Goal: Task Accomplishment & Management: Complete application form

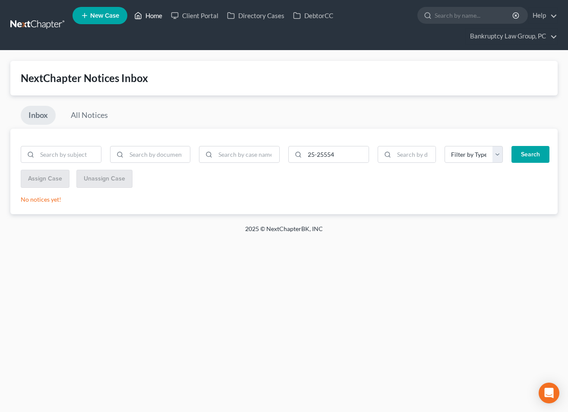
click at [149, 15] on link "Home" at bounding box center [148, 16] width 37 height 16
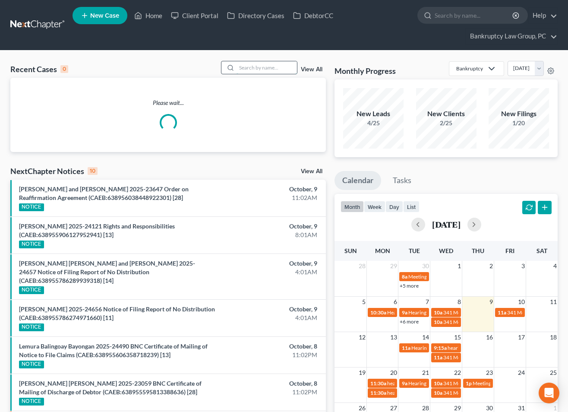
click at [254, 67] on input "search" at bounding box center [267, 67] width 60 height 13
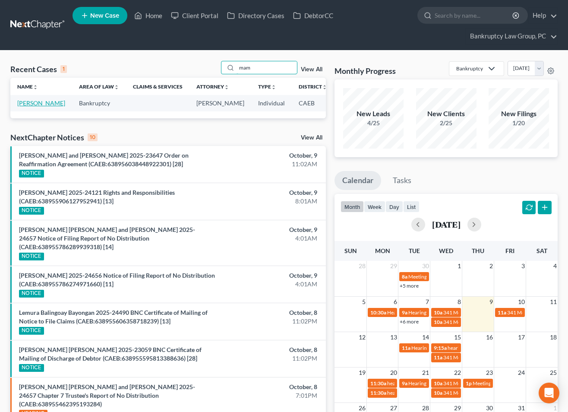
type input "mam"
click at [27, 105] on link "[PERSON_NAME]" at bounding box center [41, 102] width 48 height 7
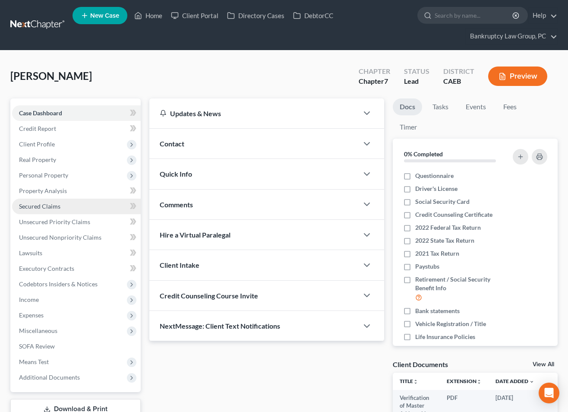
click at [46, 205] on span "Secured Claims" at bounding box center [39, 205] width 41 height 7
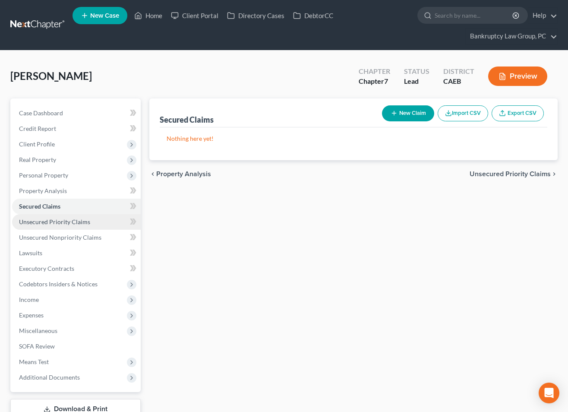
click at [49, 226] on link "Unsecured Priority Claims" at bounding box center [76, 222] width 129 height 16
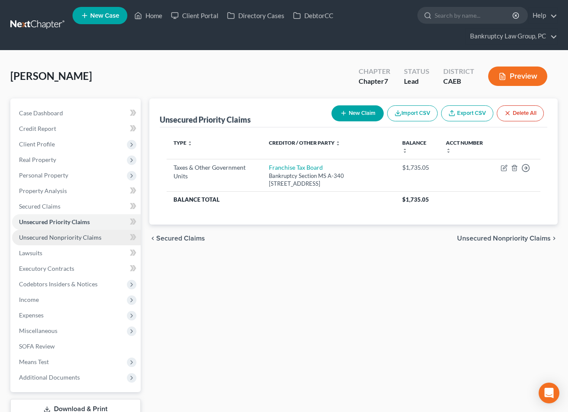
click at [50, 240] on span "Unsecured Nonpriority Claims" at bounding box center [60, 236] width 82 height 7
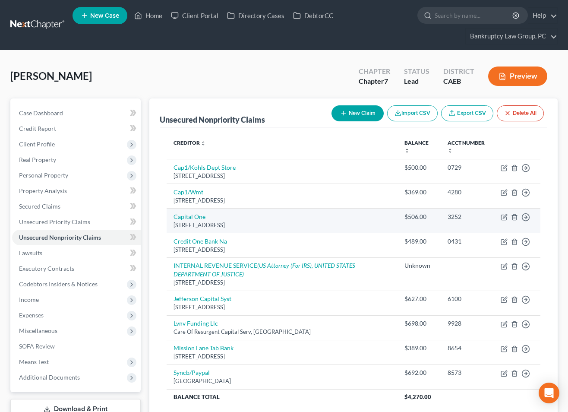
scroll to position [71, 0]
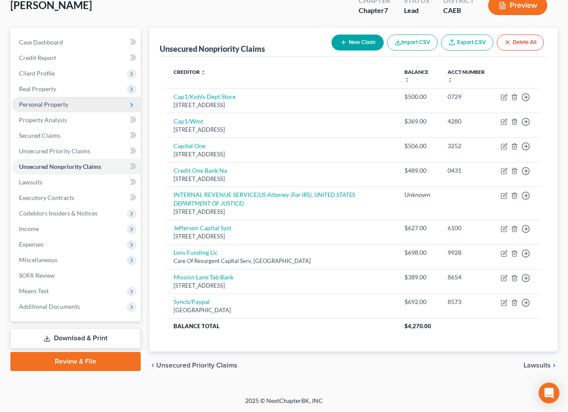
click at [43, 104] on span "Personal Property" at bounding box center [43, 104] width 49 height 7
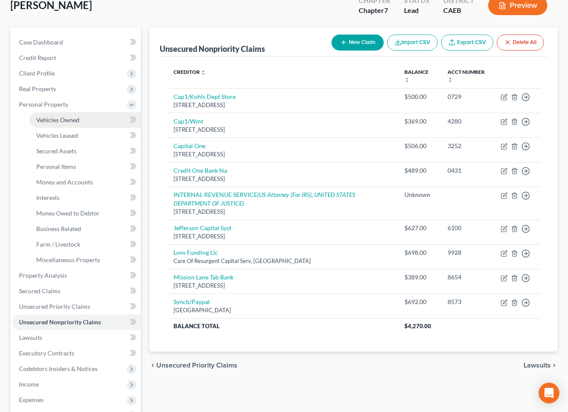
click at [57, 123] on link "Vehicles Owned" at bounding box center [84, 120] width 111 height 16
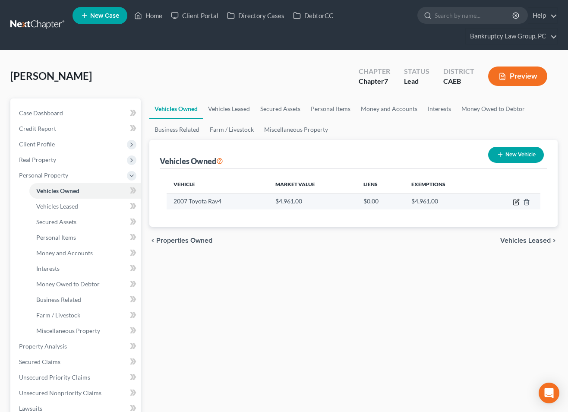
click at [516, 202] on icon "button" at bounding box center [516, 202] width 7 height 7
select select "0"
select select "19"
select select "3"
select select "0"
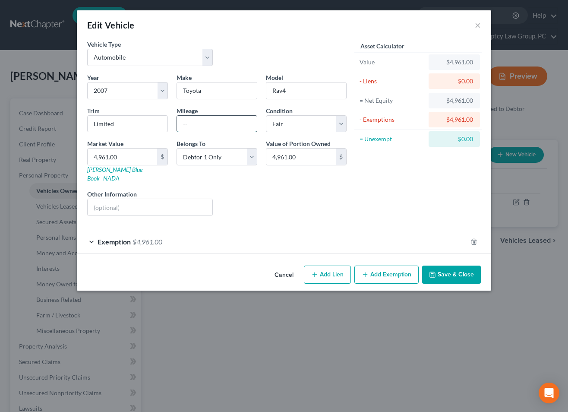
click at [201, 121] on input "text" at bounding box center [217, 124] width 80 height 16
type input "174000"
click at [341, 197] on div "Liens Select" at bounding box center [284, 202] width 134 height 26
click at [448, 265] on button "Save & Close" at bounding box center [451, 274] width 59 height 18
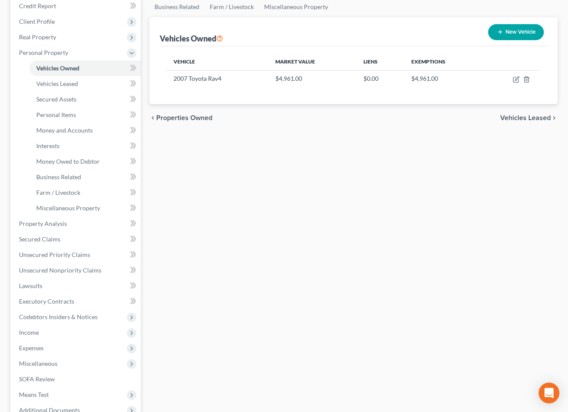
scroll to position [123, 0]
click at [68, 117] on span "Personal Items" at bounding box center [56, 113] width 40 height 7
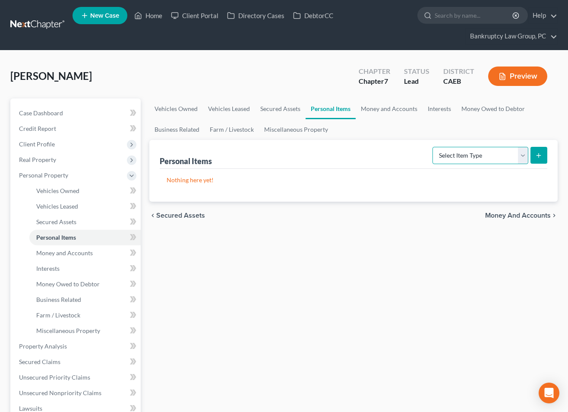
click at [470, 156] on select "Select Item Type Clothing Collectibles Of Value Electronics Firearms Household …" at bounding box center [480, 155] width 96 height 17
select select "household_goods"
click at [433, 147] on select "Select Item Type Clothing Collectibles Of Value Electronics Firearms Household …" at bounding box center [480, 155] width 96 height 17
click at [543, 155] on button "submit" at bounding box center [538, 155] width 17 height 17
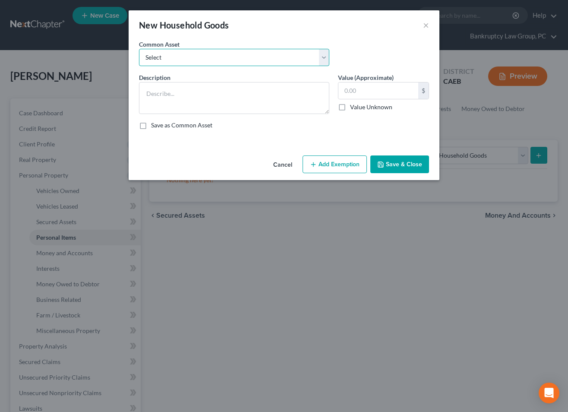
click at [228, 54] on select "Select Household Goods & Furniture" at bounding box center [234, 57] width 190 height 17
click at [226, 66] on div "Common Asset Select Household Goods & Furniture" at bounding box center [284, 56] width 299 height 33
click at [221, 54] on select "Select Household Goods & Furniture" at bounding box center [234, 57] width 190 height 17
select select "0"
click at [139, 49] on select "Select Household Goods & Furniture" at bounding box center [234, 57] width 190 height 17
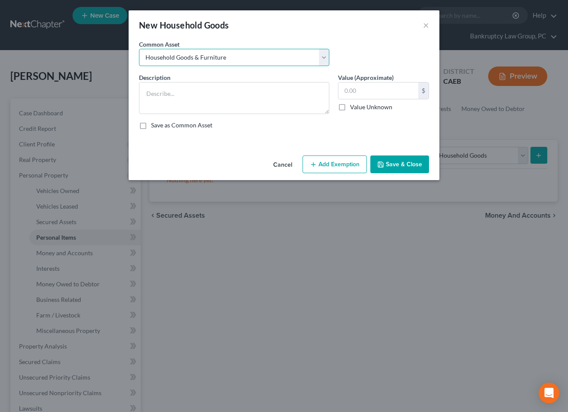
type textarea "Household Goods & Furniture"
click at [373, 94] on input "text" at bounding box center [378, 90] width 80 height 16
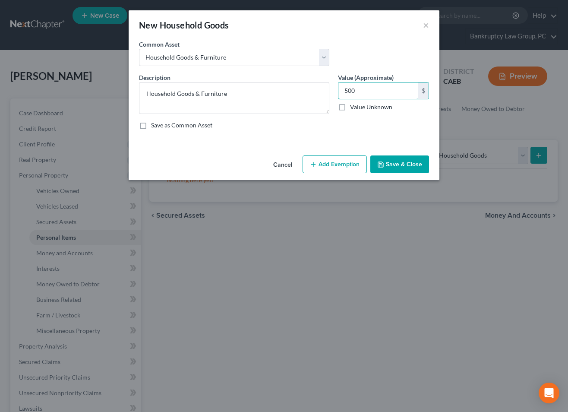
type input "500"
click at [353, 160] on button "Add Exemption" at bounding box center [335, 164] width 64 height 18
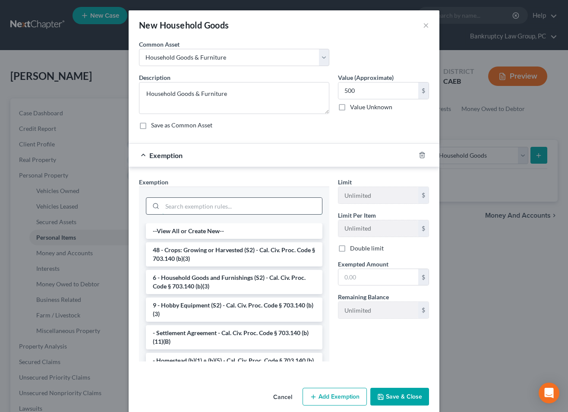
click at [265, 205] on input "search" at bounding box center [242, 206] width 160 height 16
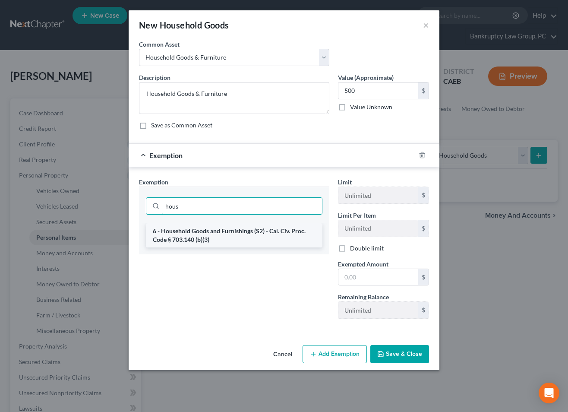
type input "hous"
click at [247, 240] on li "6 - Household Goods and Furnishings (S2) - Cal. Civ. Proc. Code § 703.140 (b)(3)" at bounding box center [234, 235] width 177 height 24
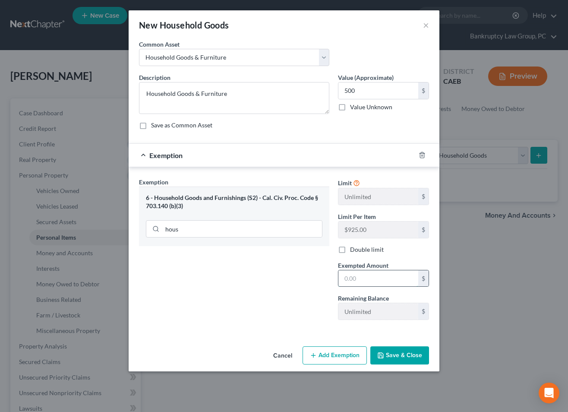
click at [358, 276] on input "text" at bounding box center [378, 278] width 80 height 16
type input "500.00"
click at [382, 360] on button "Save & Close" at bounding box center [399, 355] width 59 height 18
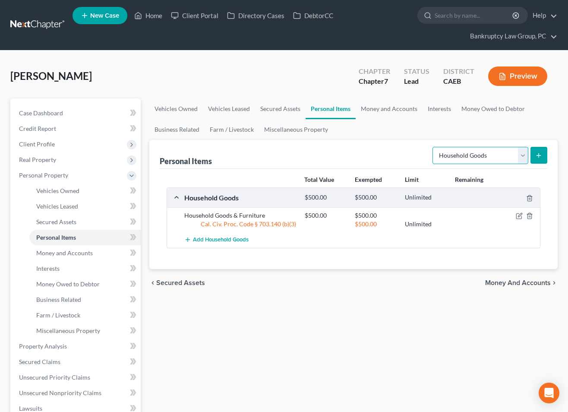
click at [473, 155] on select "Select Item Type Clothing Collectibles Of Value Electronics Firearms Household …" at bounding box center [480, 155] width 96 height 17
select select "electronics"
click at [433, 147] on select "Select Item Type Clothing Collectibles Of Value Electronics Firearms Household …" at bounding box center [480, 155] width 96 height 17
click at [543, 155] on button "submit" at bounding box center [538, 155] width 17 height 17
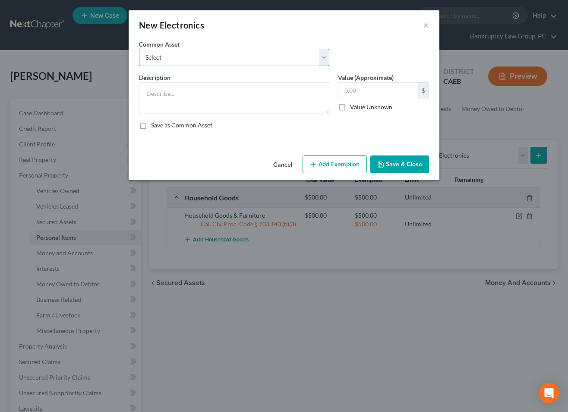
click at [265, 57] on select "Select Electronics" at bounding box center [234, 57] width 190 height 17
select select "0"
click at [139, 49] on select "Select Electronics" at bounding box center [234, 57] width 190 height 17
type textarea "Electronics"
click at [341, 162] on button "Add Exemption" at bounding box center [335, 164] width 64 height 18
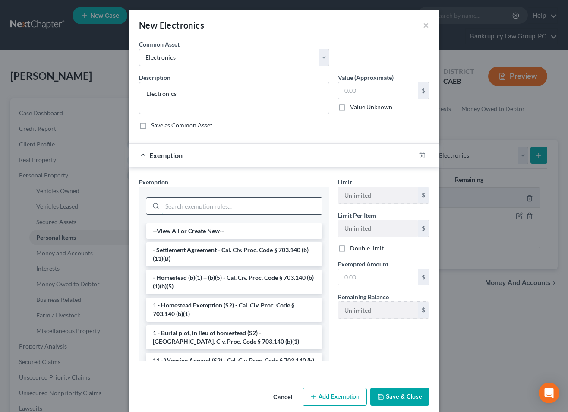
click at [182, 199] on input "search" at bounding box center [242, 206] width 160 height 16
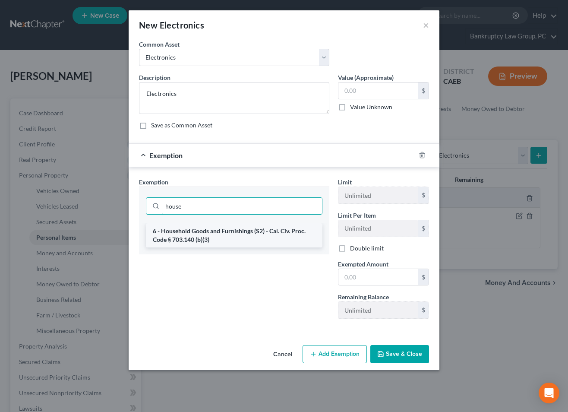
type input "house"
click at [174, 230] on li "6 - Household Goods and Furnishings (S2) - Cal. Civ. Proc. Code § 703.140 (b)(3)" at bounding box center [234, 235] width 177 height 24
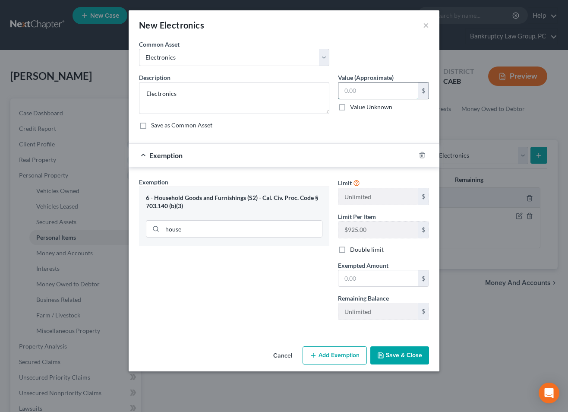
click at [364, 95] on input "text" at bounding box center [378, 90] width 80 height 16
type input "3,000"
click at [373, 276] on input "text" at bounding box center [378, 278] width 80 height 16
type input "3,000"
click at [296, 276] on div "Exemption Set must be selected for CA. Exemption * 6 - Household Goods and Furn…" at bounding box center [234, 251] width 199 height 149
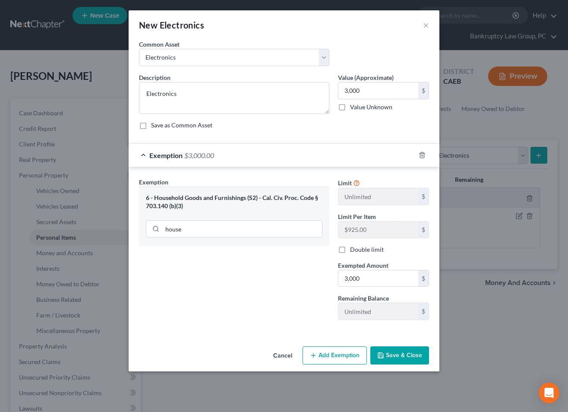
click at [384, 356] on icon "button" at bounding box center [380, 355] width 7 height 7
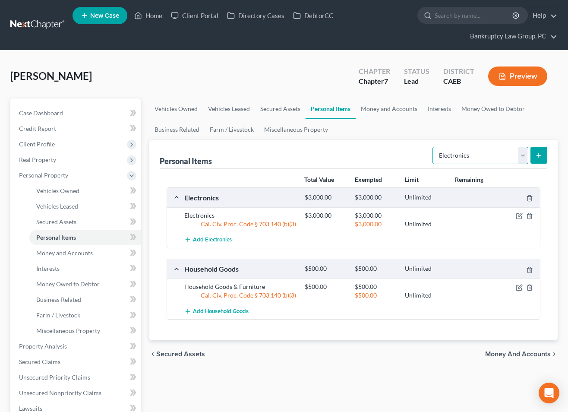
click at [511, 155] on select "Select Item Type Clothing Collectibles Of Value Electronics Firearms Household …" at bounding box center [480, 155] width 96 height 17
select select "clothing"
click at [433, 147] on select "Select Item Type Clothing Collectibles Of Value Electronics Firearms Household …" at bounding box center [480, 155] width 96 height 17
click at [543, 157] on button "submit" at bounding box center [538, 155] width 17 height 17
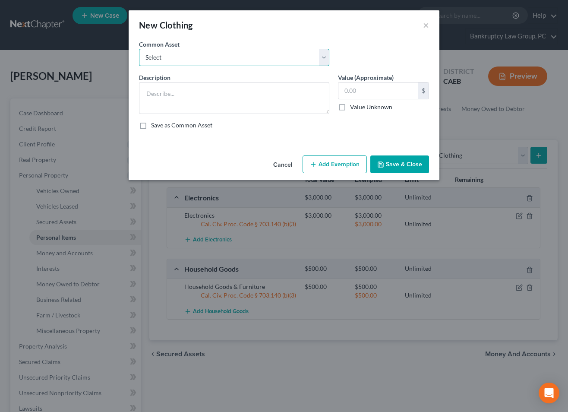
click at [276, 55] on select "Select Clothing" at bounding box center [234, 57] width 190 height 17
select select "0"
click at [139, 49] on select "Select Clothing" at bounding box center [234, 57] width 190 height 17
type textarea "Clothing"
click at [334, 166] on button "Add Exemption" at bounding box center [335, 164] width 64 height 18
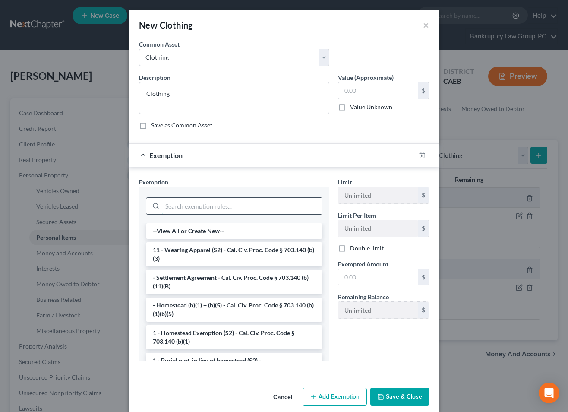
click at [236, 202] on input "search" at bounding box center [242, 206] width 160 height 16
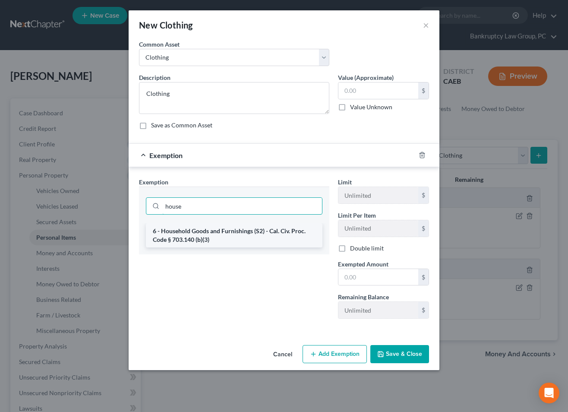
type input "house"
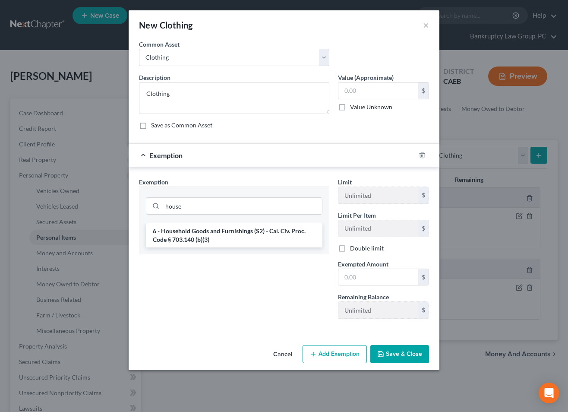
drag, startPoint x: 246, startPoint y: 241, endPoint x: 266, endPoint y: 218, distance: 30.6
click at [247, 241] on li "6 - Household Goods and Furnishings (S2) - Cal. Civ. Proc. Code § 703.140 (b)(3)" at bounding box center [234, 235] width 177 height 24
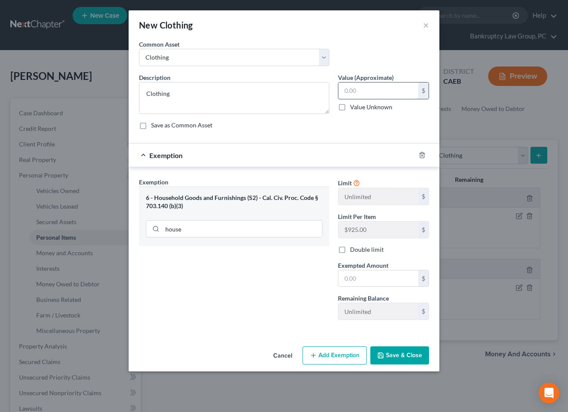
click at [362, 90] on input "text" at bounding box center [378, 90] width 80 height 16
type input "1,000"
click at [378, 277] on input "text" at bounding box center [378, 278] width 80 height 16
type input "1,000"
click at [420, 358] on button "Save & Close" at bounding box center [399, 355] width 59 height 18
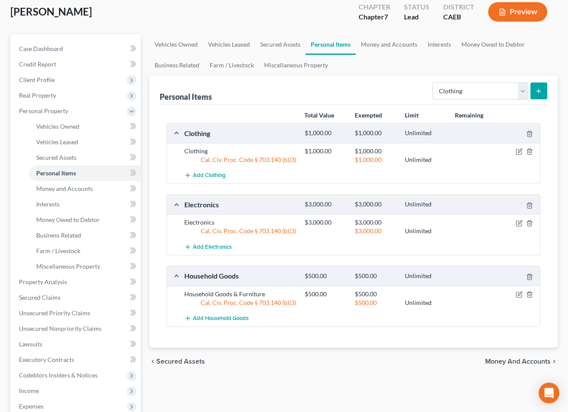
scroll to position [69, 0]
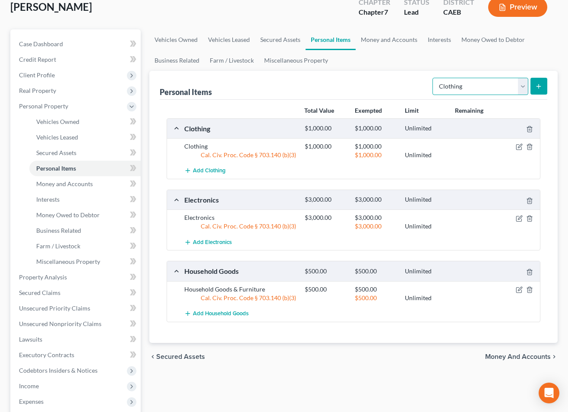
click at [471, 90] on select "Select Item Type Clothing Collectibles Of Value Electronics Firearms Household …" at bounding box center [480, 86] width 96 height 17
select select "jewelry"
click at [433, 78] on select "Select Item Type Clothing Collectibles Of Value Electronics Firearms Household …" at bounding box center [480, 86] width 96 height 17
click at [541, 87] on icon "submit" at bounding box center [538, 86] width 7 height 7
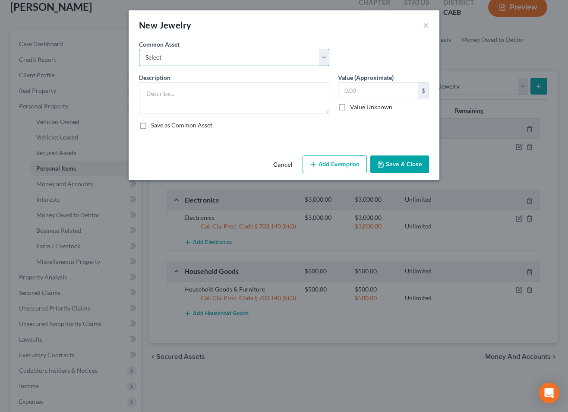
click at [245, 56] on select "Select Jewelry" at bounding box center [234, 57] width 190 height 17
select select "0"
click at [139, 49] on select "Select Jewelry" at bounding box center [234, 57] width 190 height 17
type textarea "Jewelry"
click at [373, 92] on input "text" at bounding box center [378, 90] width 80 height 16
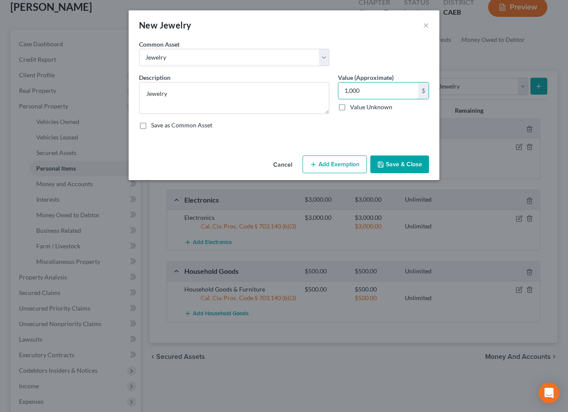
type input "1,000"
click at [341, 164] on button "Add Exemption" at bounding box center [335, 164] width 64 height 18
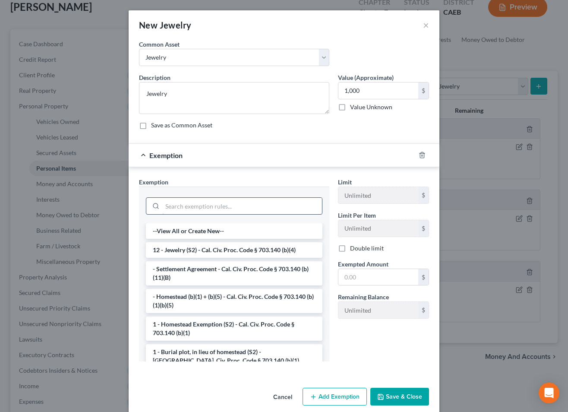
click at [272, 207] on input "search" at bounding box center [242, 206] width 160 height 16
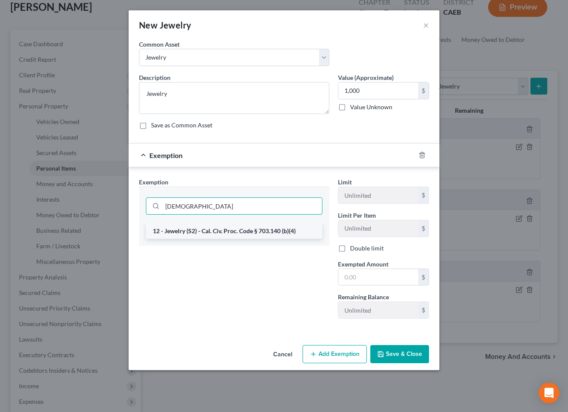
type input "[DEMOGRAPHIC_DATA]"
drag, startPoint x: 236, startPoint y: 230, endPoint x: 303, endPoint y: 251, distance: 70.3
click at [236, 230] on li "12 - Jewelry (S2) - Cal. Civ. Proc. Code § 703.140 (b)(4)" at bounding box center [234, 231] width 177 height 16
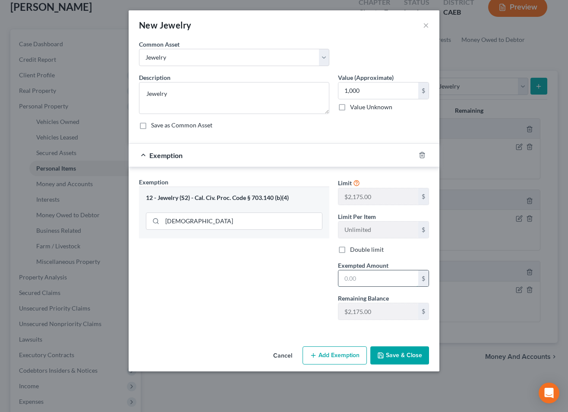
click at [361, 279] on input "text" at bounding box center [378, 278] width 80 height 16
type input "1,000"
click at [401, 354] on button "Save & Close" at bounding box center [399, 355] width 59 height 18
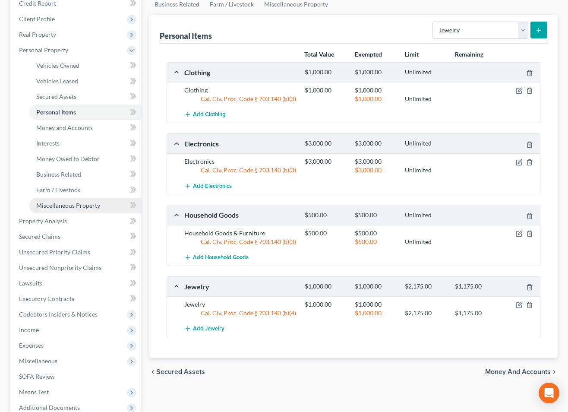
scroll to position [126, 0]
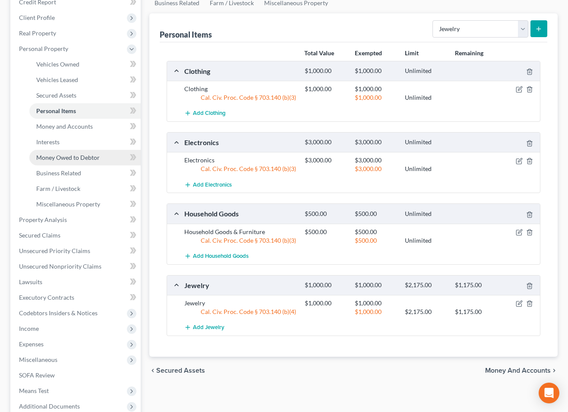
click at [60, 152] on link "Money Owed to Debtor" at bounding box center [84, 158] width 111 height 16
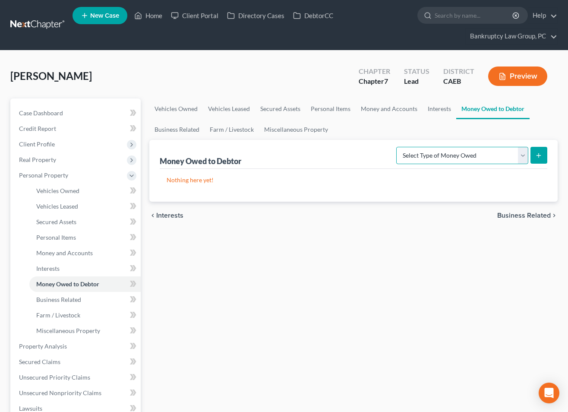
click at [461, 154] on select "Select Type of Money Owed Accounts Receivable Alimony Child Support Claims Agai…" at bounding box center [462, 155] width 132 height 17
select select "expected_tax_refund"
click at [398, 147] on select "Select Type of Money Owed Accounts Receivable Alimony Child Support Claims Agai…" at bounding box center [462, 155] width 132 height 17
click at [539, 158] on button "submit" at bounding box center [538, 155] width 17 height 17
select select "0"
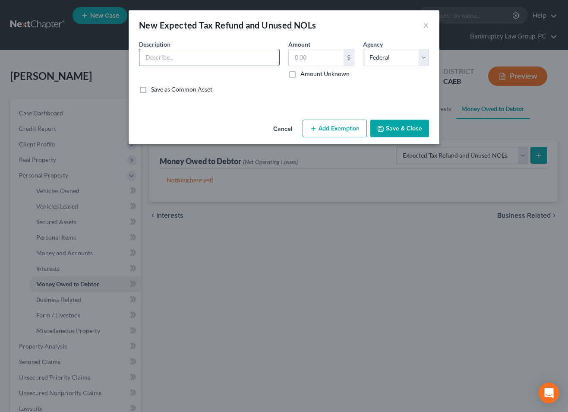
click at [239, 63] on input "text" at bounding box center [209, 57] width 140 height 16
type input "Possible 2025 Tax Refund (Fed & State)"
type input "4,000"
click at [335, 127] on button "Add Exemption" at bounding box center [335, 129] width 64 height 18
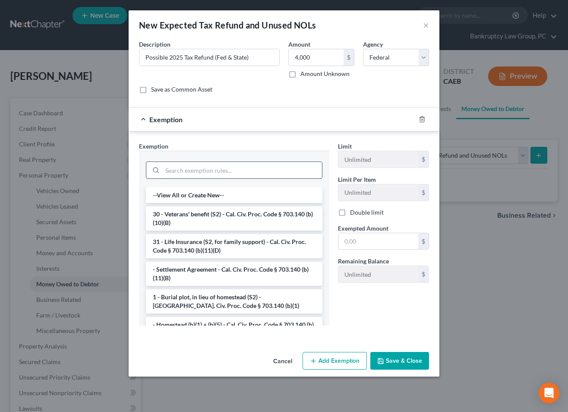
click at [257, 169] on input "search" at bounding box center [242, 170] width 160 height 16
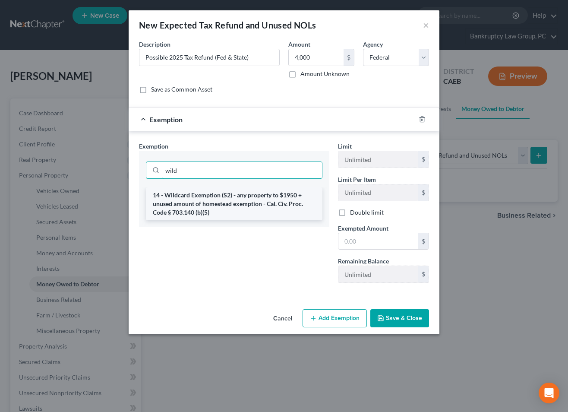
type input "wild"
drag, startPoint x: 260, startPoint y: 195, endPoint x: 333, endPoint y: 228, distance: 80.0
click at [260, 195] on li "14 - Wildcard Exemption (S2) - any property to $1950 + unused amount of homeste…" at bounding box center [234, 203] width 177 height 33
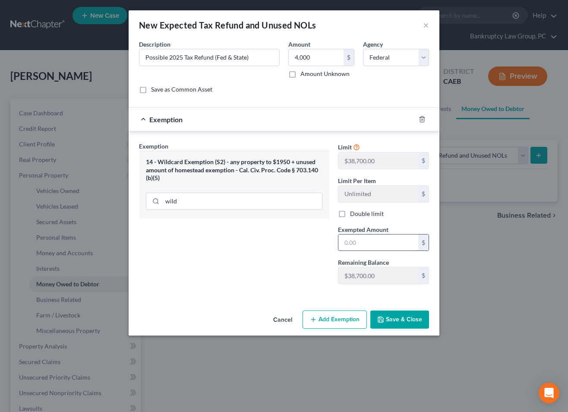
click at [406, 246] on input "text" at bounding box center [378, 242] width 80 height 16
type input "4,000"
click at [410, 317] on button "Save & Close" at bounding box center [399, 319] width 59 height 18
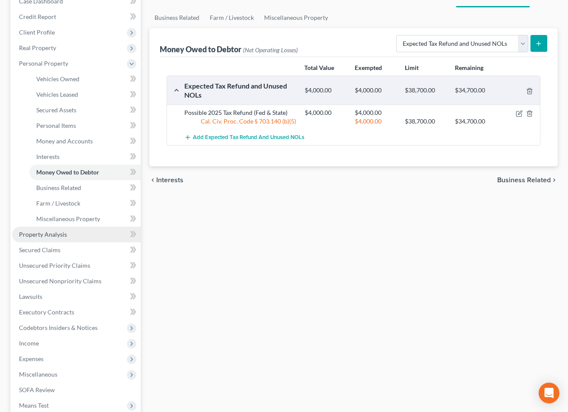
click at [37, 236] on span "Property Analysis" at bounding box center [43, 233] width 48 height 7
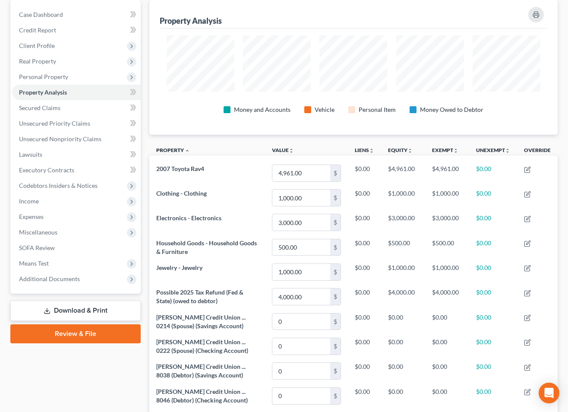
scroll to position [99, 0]
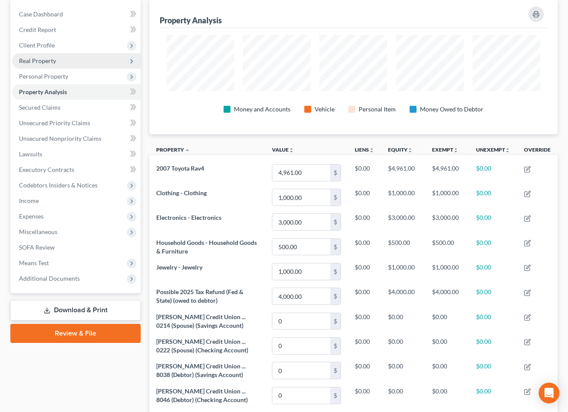
click at [38, 62] on span "Real Property" at bounding box center [37, 60] width 37 height 7
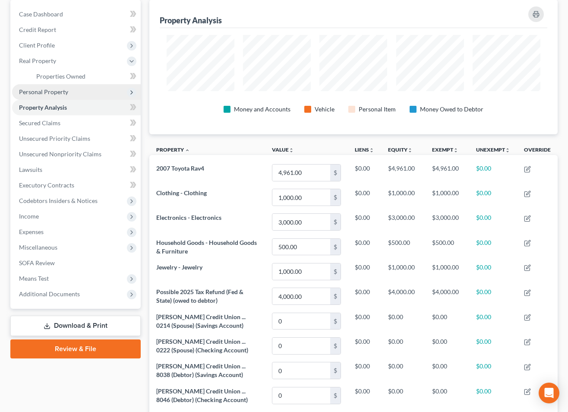
click at [41, 92] on span "Personal Property" at bounding box center [43, 91] width 49 height 7
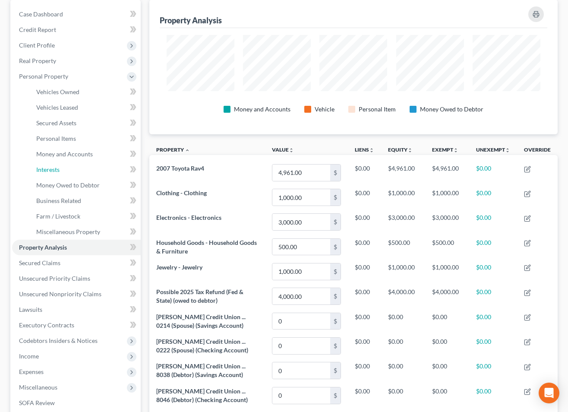
drag, startPoint x: 47, startPoint y: 171, endPoint x: 145, endPoint y: 182, distance: 99.4
click at [47, 171] on span "Interests" at bounding box center [47, 169] width 23 height 7
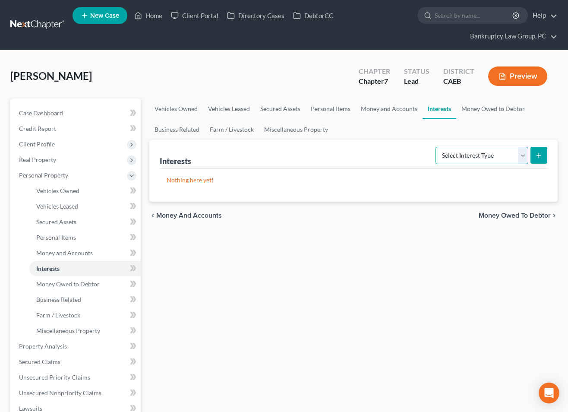
click at [473, 154] on select "Select Interest Type 401K Annuity Bond Education IRA Government Bond Government…" at bounding box center [481, 155] width 93 height 17
select select "term_life_insurance"
click at [436, 147] on select "Select Interest Type 401K Annuity Bond Education IRA Government Bond Government…" at bounding box center [481, 155] width 93 height 17
click at [541, 156] on icon "submit" at bounding box center [538, 155] width 7 height 7
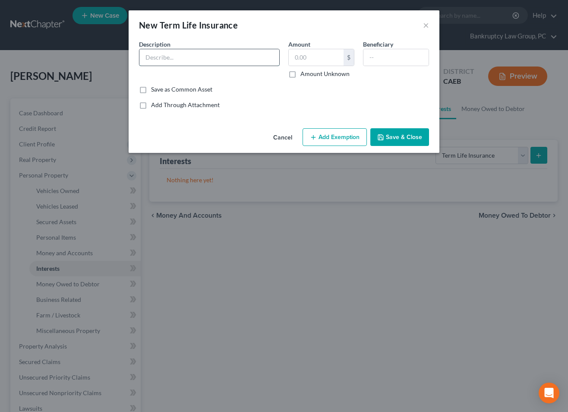
click at [194, 60] on input "text" at bounding box center [209, 57] width 140 height 16
type input "Term Life Policy Through Employer (No Cash Value)"
click at [400, 140] on button "Save & Close" at bounding box center [399, 137] width 59 height 18
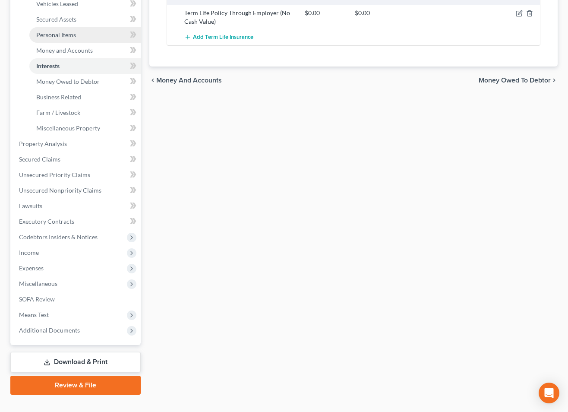
scroll to position [218, 0]
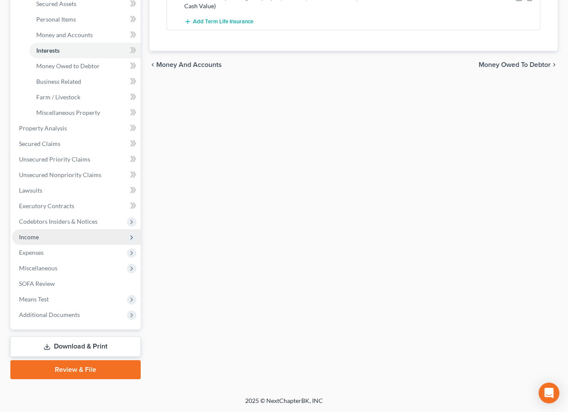
click at [37, 236] on span "Income" at bounding box center [29, 236] width 20 height 7
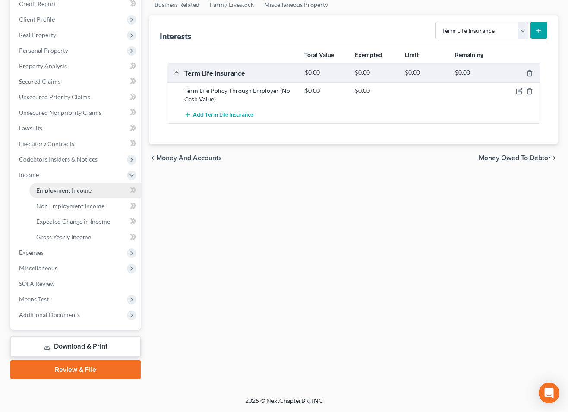
click at [57, 189] on span "Employment Income" at bounding box center [63, 189] width 55 height 7
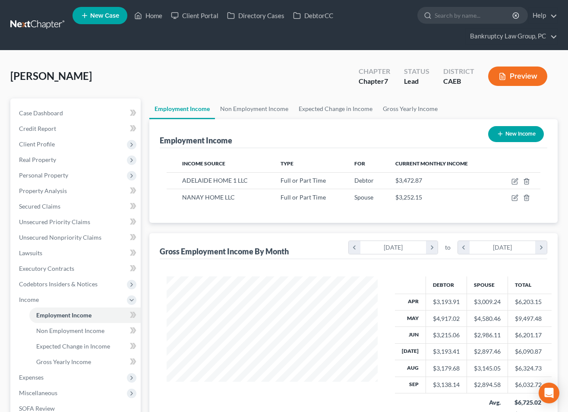
scroll to position [155, 228]
click at [513, 182] on icon "button" at bounding box center [514, 181] width 7 height 7
select select "0"
select select "2"
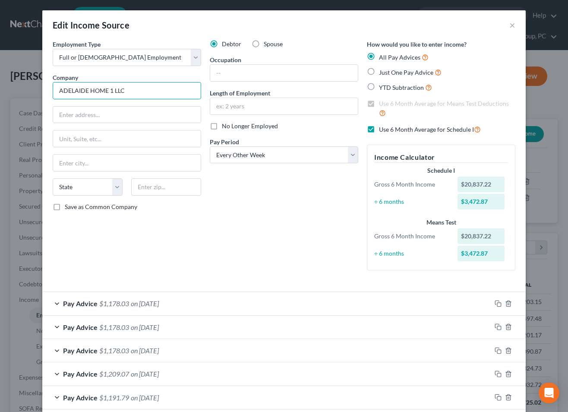
drag, startPoint x: 107, startPoint y: 90, endPoint x: 34, endPoint y: 88, distance: 73.8
click at [35, 89] on div "Edit Income Source × Employment Type * Select Full or [DEMOGRAPHIC_DATA] Employ…" at bounding box center [284, 206] width 568 height 412
type input "Adelaide Home 1 LLC"
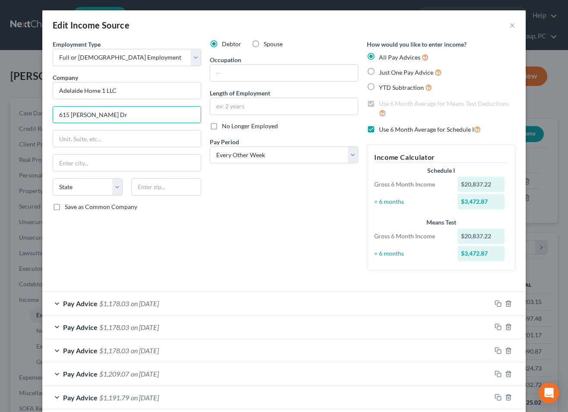
type input "615 [PERSON_NAME] Dr"
type input "95687"
type input "[GEOGRAPHIC_DATA]"
select select "4"
click at [241, 75] on input "text" at bounding box center [284, 73] width 148 height 16
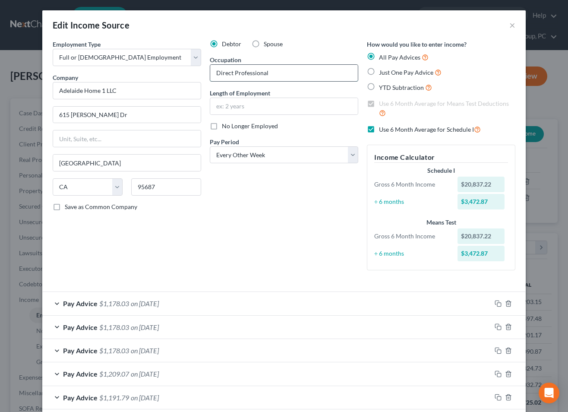
type input "Direct Professional"
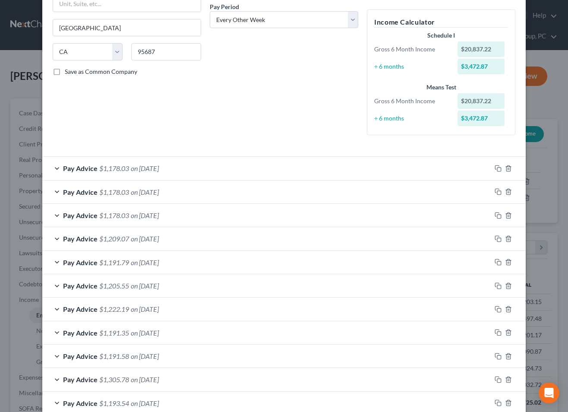
scroll to position [232, 0]
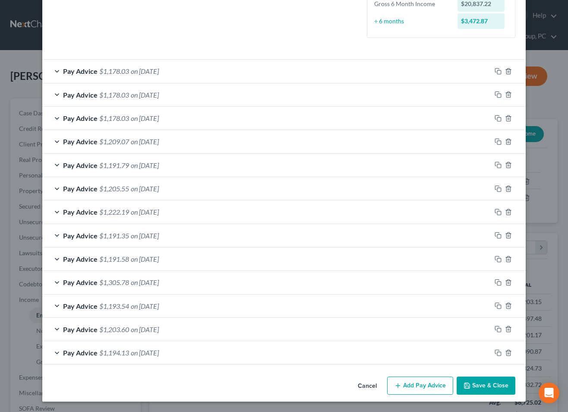
type input "7 Years"
click at [469, 386] on polyline "button" at bounding box center [467, 387] width 3 height 2
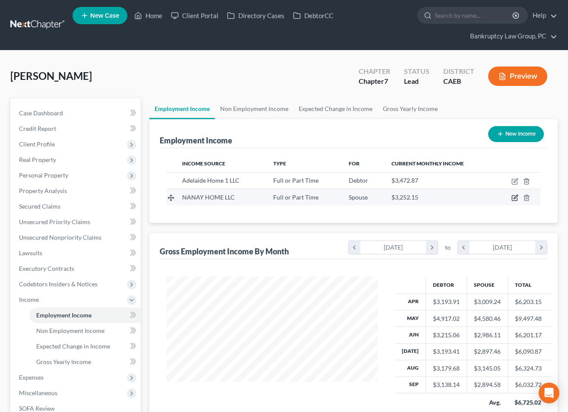
click at [514, 197] on icon "button" at bounding box center [514, 197] width 7 height 7
select select "0"
select select "2"
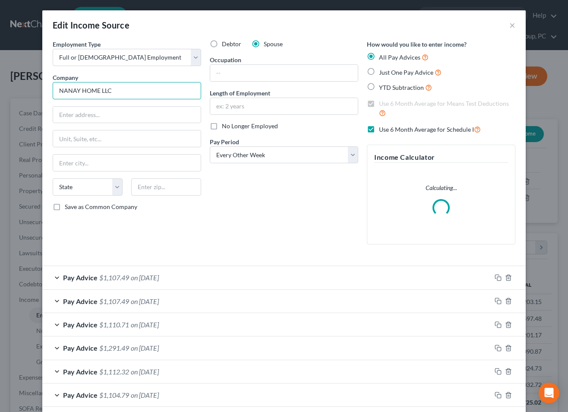
drag, startPoint x: 100, startPoint y: 90, endPoint x: 36, endPoint y: 89, distance: 63.5
click at [36, 89] on div "Edit Income Source × Employment Type * Select Full or [DEMOGRAPHIC_DATA] Employ…" at bounding box center [284, 206] width 568 height 412
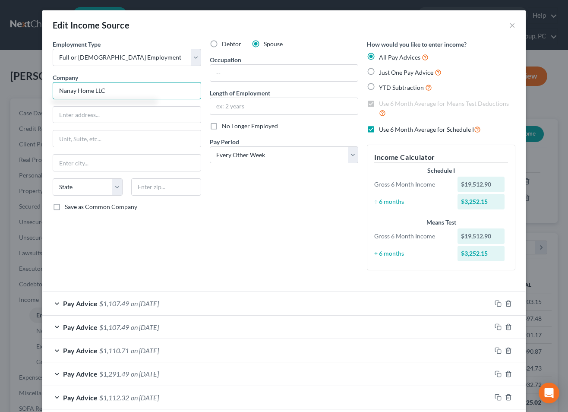
type input "Nanay Home LLC"
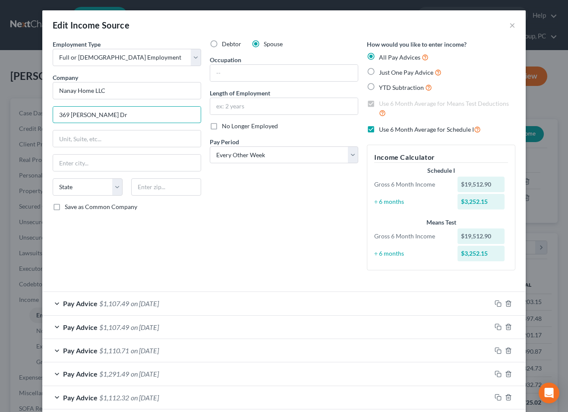
type input "369 [PERSON_NAME] Dr"
type input "95687"
type input "[GEOGRAPHIC_DATA]"
select select "4"
click at [241, 72] on input "text" at bounding box center [284, 73] width 148 height 16
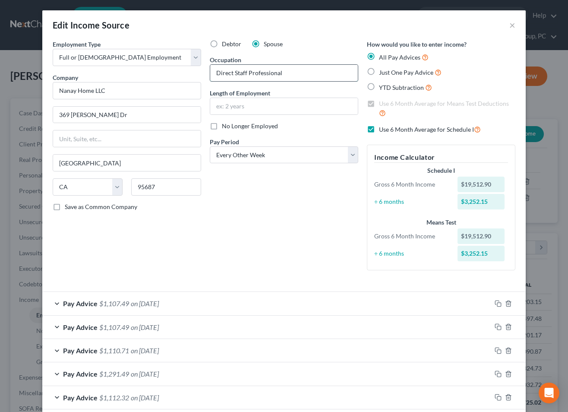
type input "Direct Staff Professional"
type input "4 Years"
click at [280, 223] on div "Debtor Spouse Occupation Direct Staff Professional Length of Employment 4 Years…" at bounding box center [283, 158] width 157 height 237
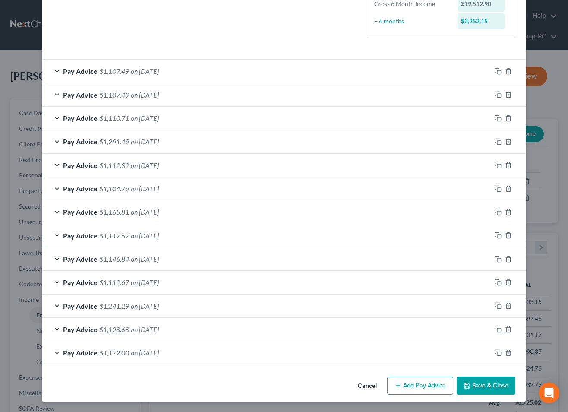
drag, startPoint x: 503, startPoint y: 388, endPoint x: 500, endPoint y: 384, distance: 5.3
click at [503, 388] on button "Save & Close" at bounding box center [486, 385] width 59 height 18
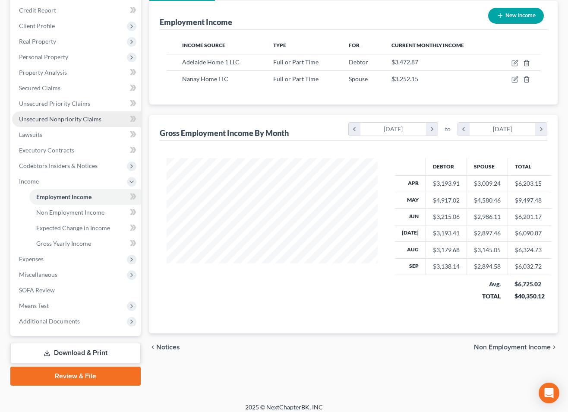
scroll to position [125, 0]
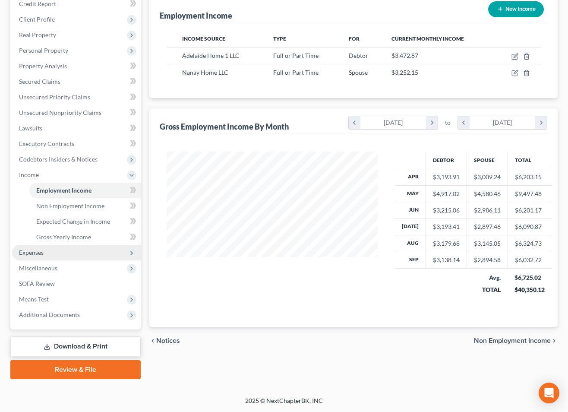
click at [32, 255] on span "Expenses" at bounding box center [31, 252] width 25 height 7
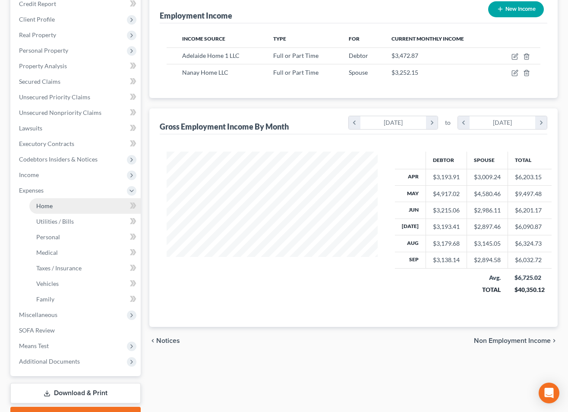
click at [45, 208] on span "Home" at bounding box center [44, 205] width 16 height 7
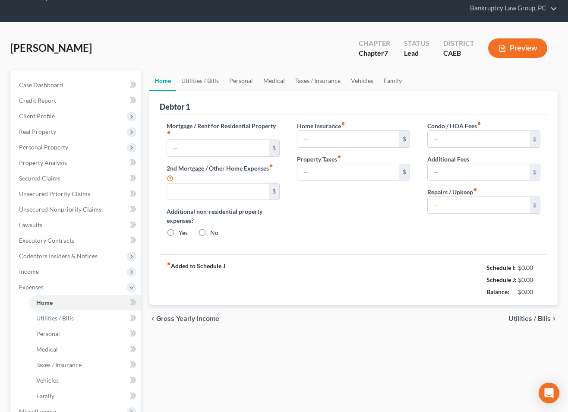
type input "0.00"
radio input "true"
type input "0.00"
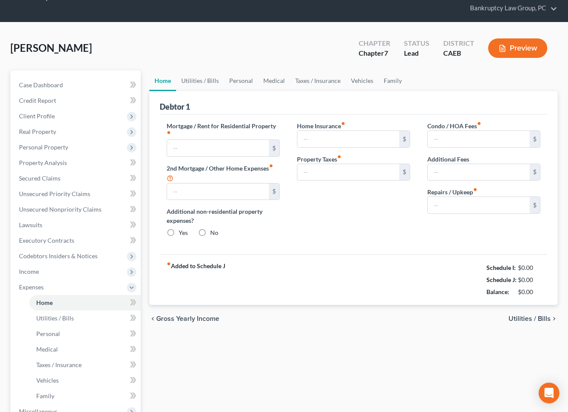
type input "0.00"
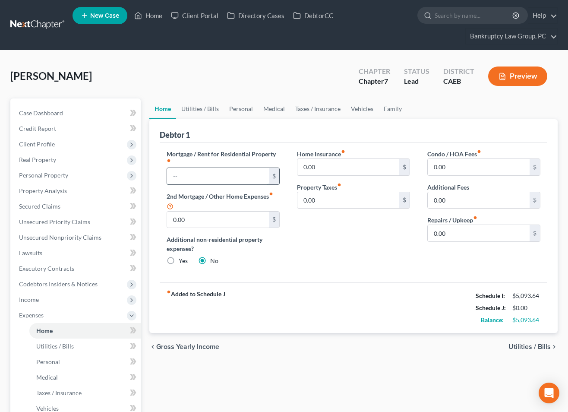
click at [229, 177] on input "text" at bounding box center [218, 176] width 102 height 16
type input "2,300"
click at [200, 112] on link "Utilities / Bills" at bounding box center [200, 108] width 48 height 21
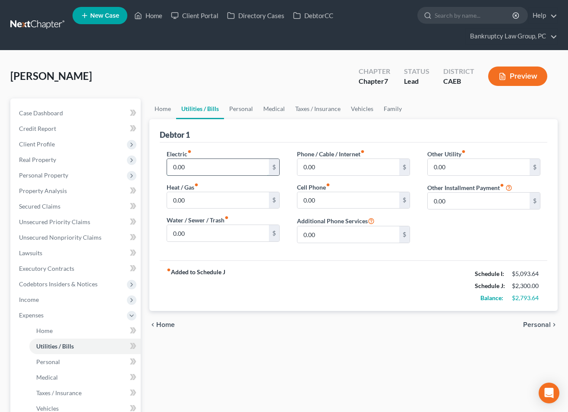
click at [201, 167] on input "0.00" at bounding box center [218, 167] width 102 height 16
type input "280.00"
type input "140.00"
type input "80.00"
click at [240, 110] on link "Personal" at bounding box center [241, 108] width 34 height 21
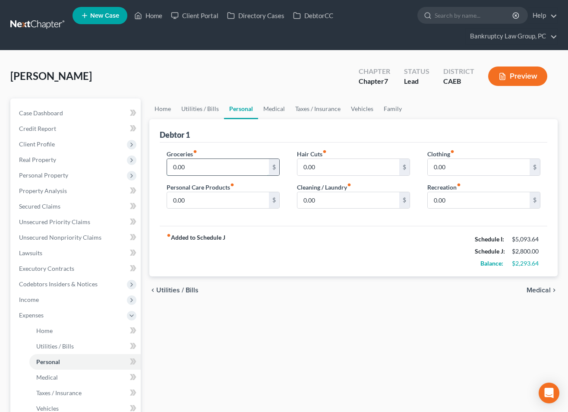
click at [224, 170] on input "0.00" at bounding box center [218, 167] width 102 height 16
type input "850.00"
type input "100.00"
type input "150.00"
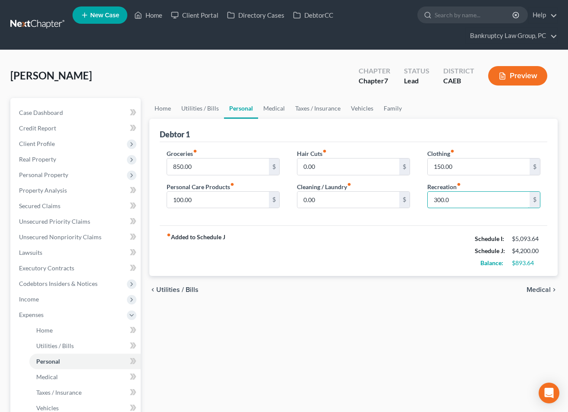
type input "300.0"
click at [293, 261] on div "fiber_manual_record Added to Schedule J Schedule I: $5,093.64 Schedule J: $4,20…" at bounding box center [354, 250] width 388 height 50
click at [273, 106] on link "Medical" at bounding box center [274, 108] width 32 height 21
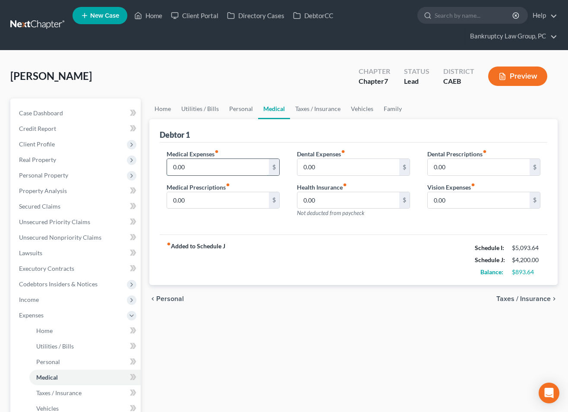
click at [228, 160] on input "0.00" at bounding box center [218, 167] width 102 height 16
click at [290, 131] on div "Debtor 1" at bounding box center [354, 130] width 388 height 23
click at [210, 165] on input "170.00" at bounding box center [218, 167] width 102 height 16
type input "200.00"
click at [374, 241] on div "fiber_manual_record Added to Schedule J Schedule I: $5,093.64 Schedule J: $4,40…" at bounding box center [354, 259] width 388 height 50
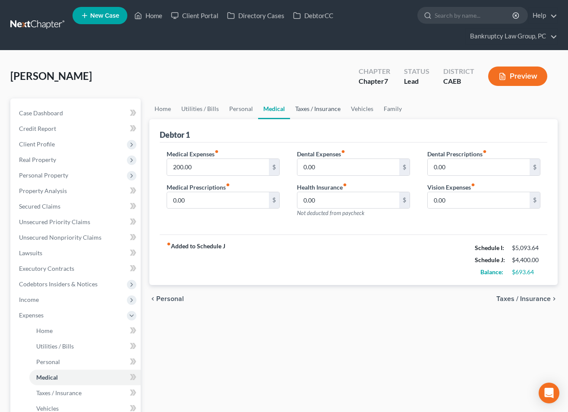
click at [304, 111] on link "Taxes / Insurance" at bounding box center [318, 108] width 56 height 21
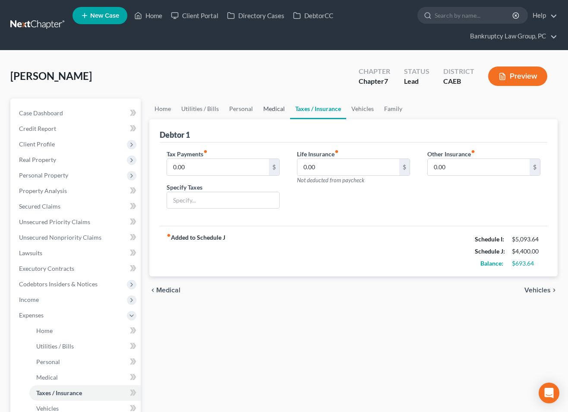
click at [271, 111] on link "Medical" at bounding box center [274, 108] width 32 height 21
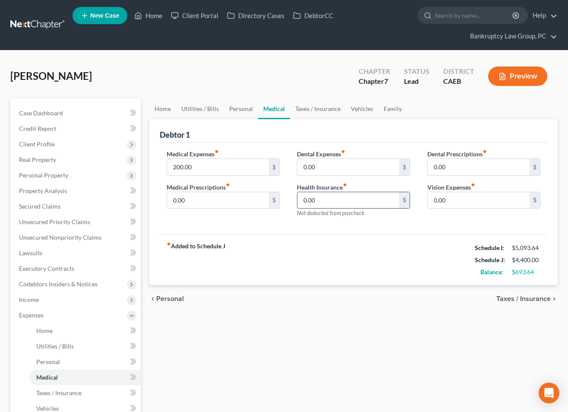
click at [334, 199] on input "0.00" at bounding box center [348, 200] width 102 height 16
type input "40.00"
click at [387, 261] on div "fiber_manual_record Added to Schedule J Schedule I: $5,093.64 Schedule J: $4,44…" at bounding box center [354, 259] width 388 height 50
click at [312, 109] on link "Taxes / Insurance" at bounding box center [318, 108] width 56 height 21
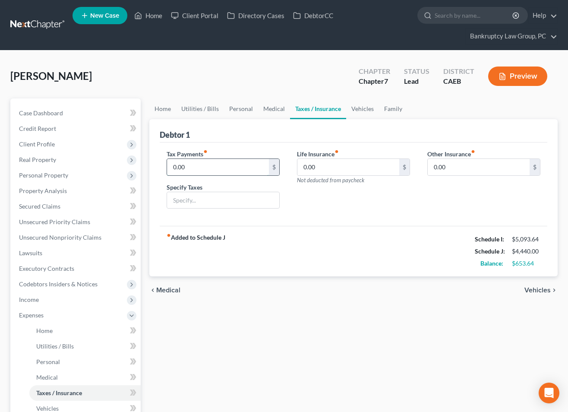
click at [211, 168] on input "0.00" at bounding box center [218, 167] width 102 height 16
type input "1"
type input "150.00"
type input "Back Taxes"
click at [360, 113] on link "Vehicles" at bounding box center [362, 108] width 33 height 21
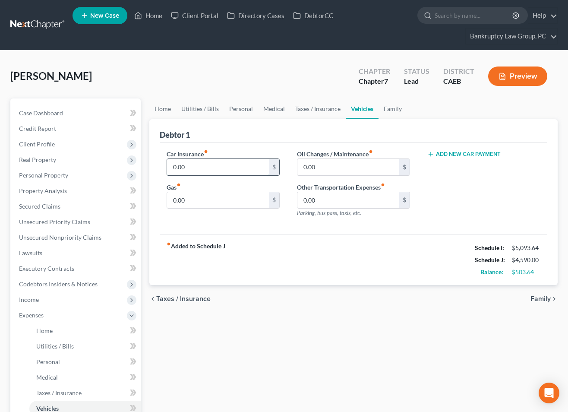
click at [227, 168] on input "0.00" at bounding box center [218, 167] width 102 height 16
type input "280.00"
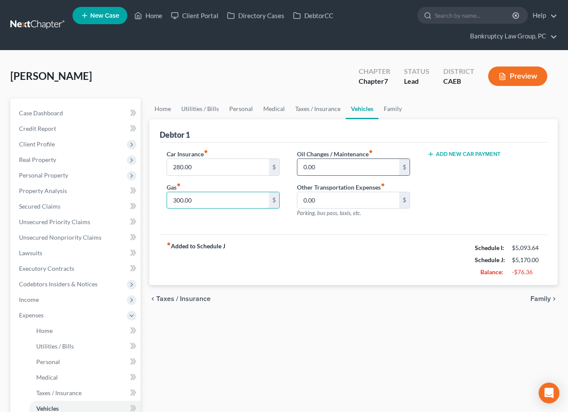
type input "300.00"
click at [339, 167] on input "0.00" at bounding box center [348, 167] width 102 height 16
type input "100.00"
click at [337, 237] on div "fiber_manual_record Added to Schedule J Schedule I: $5,093.64 Schedule J: $5,27…" at bounding box center [354, 259] width 388 height 50
click at [388, 107] on link "Family" at bounding box center [393, 108] width 28 height 21
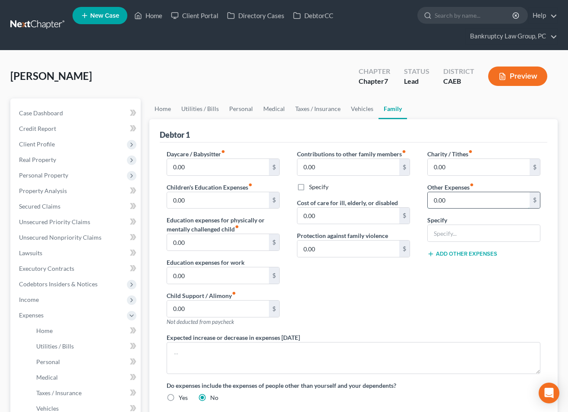
click at [454, 204] on input "0.00" at bounding box center [479, 200] width 102 height 16
type input "54"
type input "Auto Registration"
click at [455, 299] on div "Charity / Tithes fiber_manual_record 0.00 $ Other Expenses fiber_manual_record …" at bounding box center [484, 240] width 130 height 183
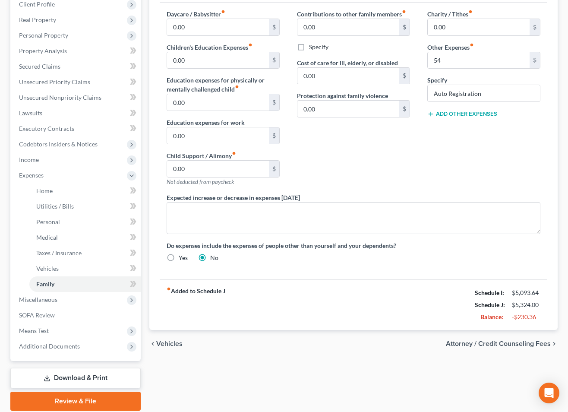
scroll to position [91, 0]
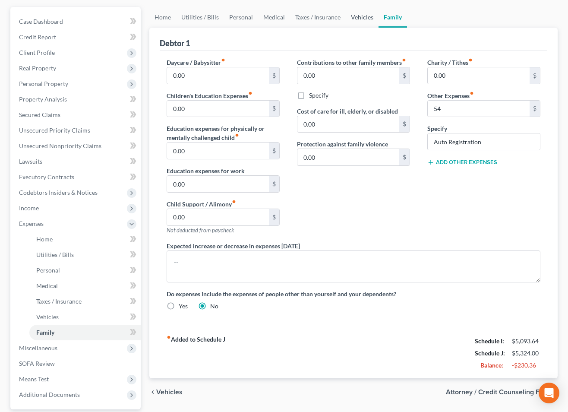
click at [356, 17] on link "Vehicles" at bounding box center [362, 17] width 33 height 21
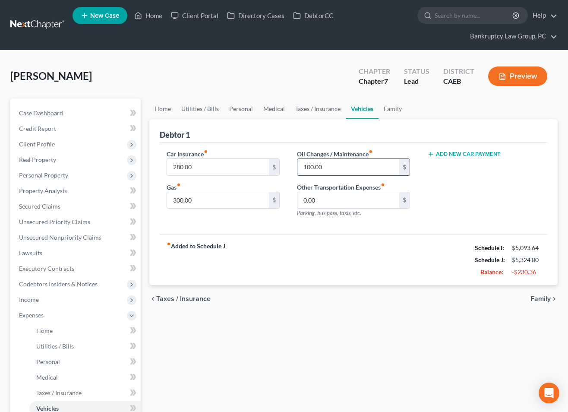
click at [334, 167] on input "100.00" at bounding box center [348, 167] width 102 height 16
type input "200.00"
click at [358, 270] on div "fiber_manual_record Added to Schedule J Schedule I: $5,093.64 Schedule J: $5,42…" at bounding box center [354, 259] width 388 height 50
click at [44, 144] on span "Client Profile" at bounding box center [37, 143] width 36 height 7
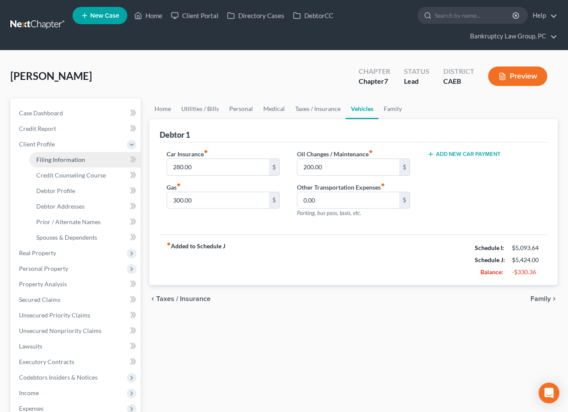
click at [55, 156] on span "Filing Information" at bounding box center [60, 159] width 49 height 7
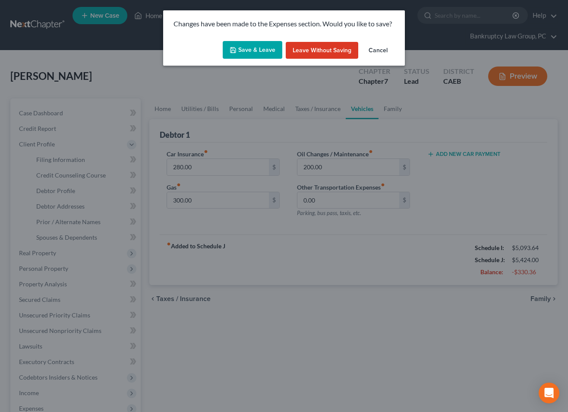
click at [256, 50] on button "Save & Leave" at bounding box center [253, 50] width 60 height 18
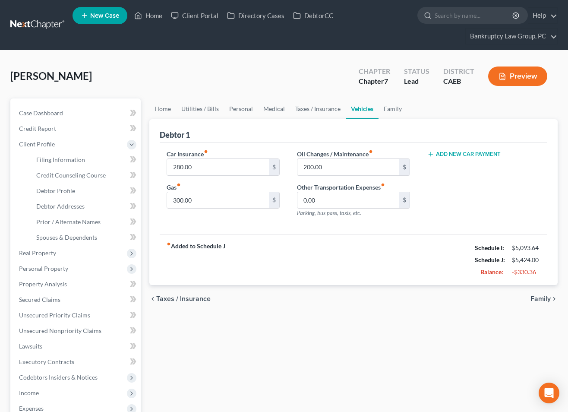
select select "1"
select select "0"
select select "4"
select select "0"
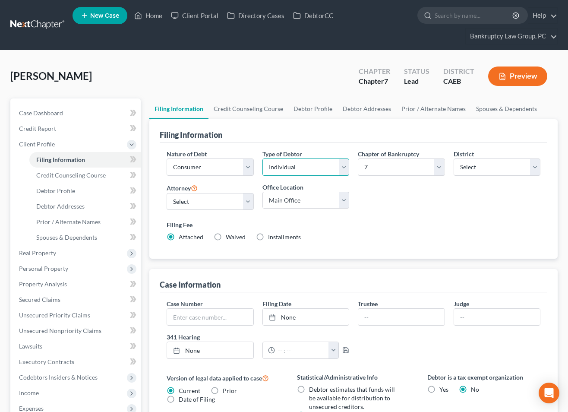
click at [311, 168] on select "Select Individual Joint" at bounding box center [305, 166] width 87 height 17
select select "1"
click at [262, 176] on select "Select Individual Joint" at bounding box center [305, 166] width 87 height 17
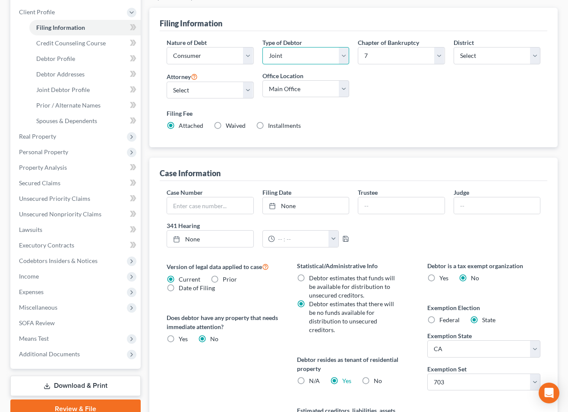
scroll to position [99, 0]
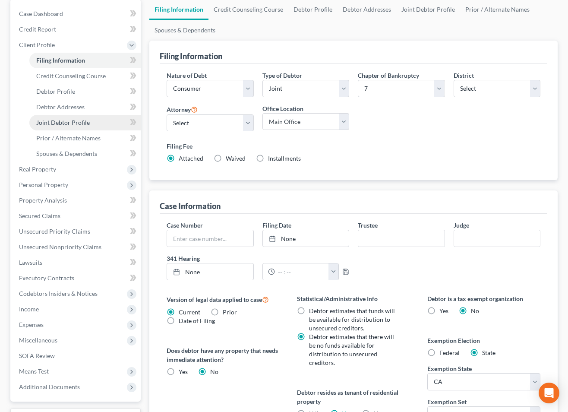
click at [75, 123] on span "Joint Debtor Profile" at bounding box center [63, 122] width 54 height 7
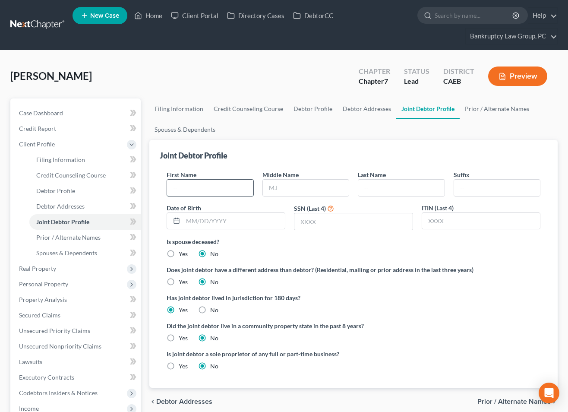
click at [202, 189] on input "text" at bounding box center [210, 188] width 86 height 16
type input "[PERSON_NAME]"
type input "Mamanta"
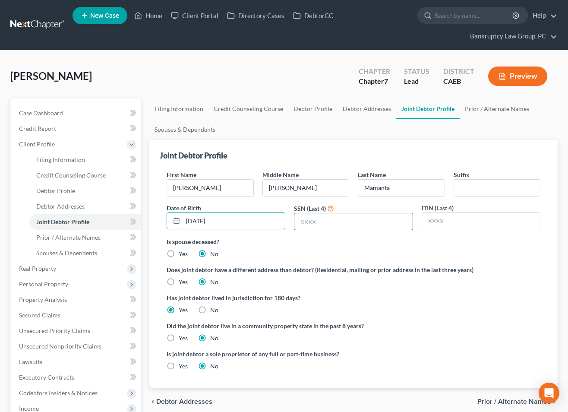
type input "[DATE]"
type input "5200"
click at [179, 340] on label "Yes" at bounding box center [183, 338] width 9 height 9
click at [182, 339] on input "Yes" at bounding box center [185, 337] width 6 height 6
radio input "true"
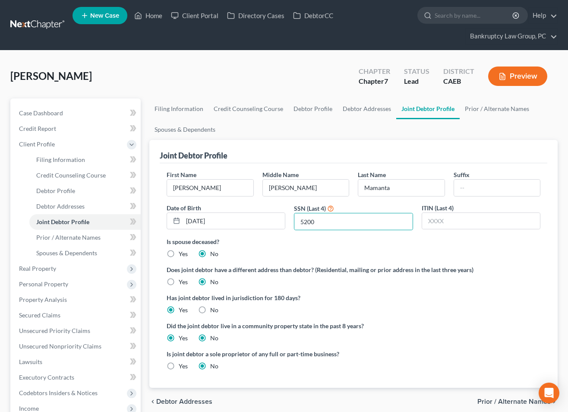
radio input "false"
click at [498, 403] on span "Prior / Alternate Names" at bounding box center [513, 401] width 73 height 7
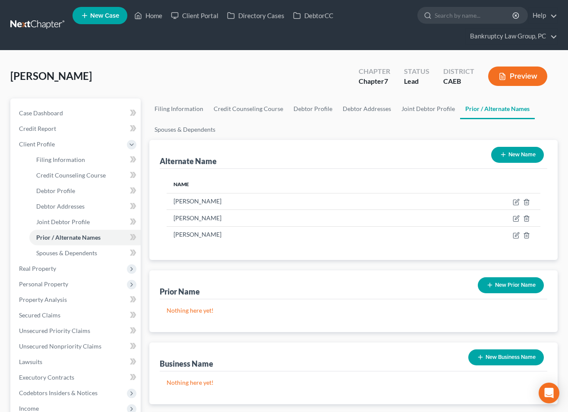
click at [517, 159] on button "New Name" at bounding box center [517, 155] width 53 height 16
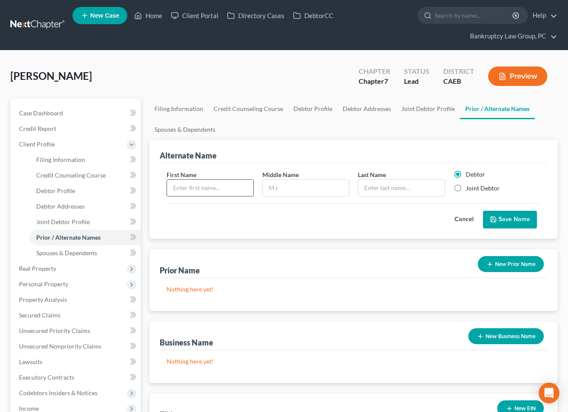
click at [225, 188] on input "text" at bounding box center [210, 188] width 86 height 16
type input "[PERSON_NAME]"
type input "S"
type input "Mamanta"
click at [466, 188] on label "Joint Debtor" at bounding box center [483, 188] width 34 height 9
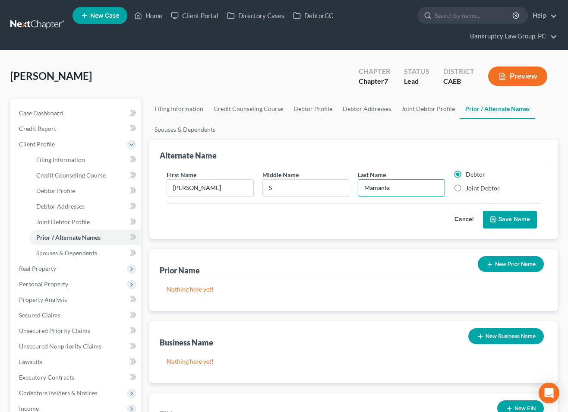
click at [469, 188] on input "Joint Debtor" at bounding box center [472, 187] width 6 height 6
radio input "true"
radio input "false"
click at [501, 216] on button "Save Name" at bounding box center [510, 220] width 54 height 18
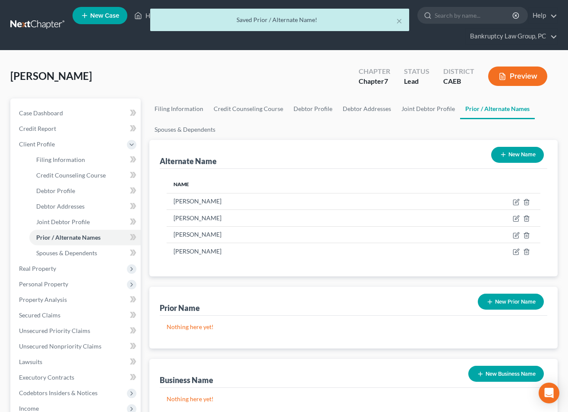
click at [505, 154] on icon "button" at bounding box center [503, 154] width 7 height 7
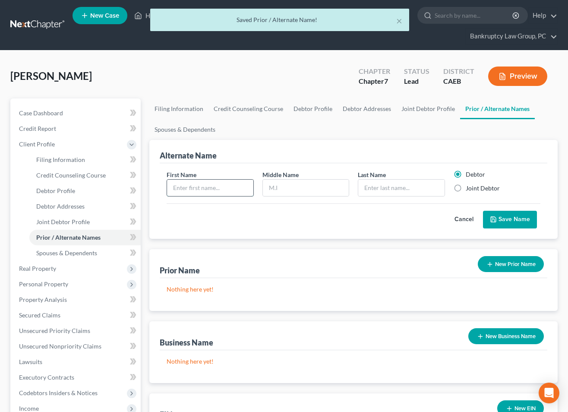
click at [247, 189] on input "text" at bounding box center [210, 188] width 86 height 16
type input "[PERSON_NAME]"
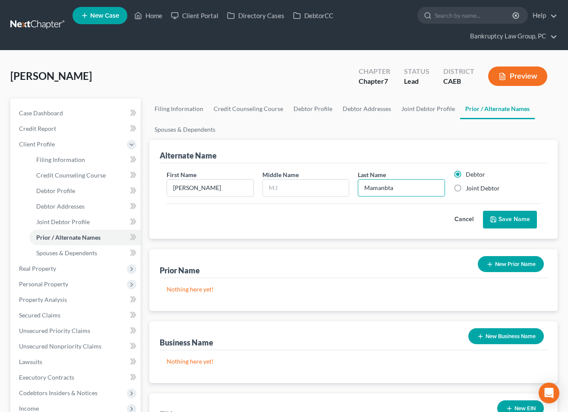
type input "Mamanbta"
click at [466, 188] on label "Joint Debtor" at bounding box center [483, 188] width 34 height 9
click at [469, 188] on input "Joint Debtor" at bounding box center [472, 187] width 6 height 6
radio input "true"
radio input "false"
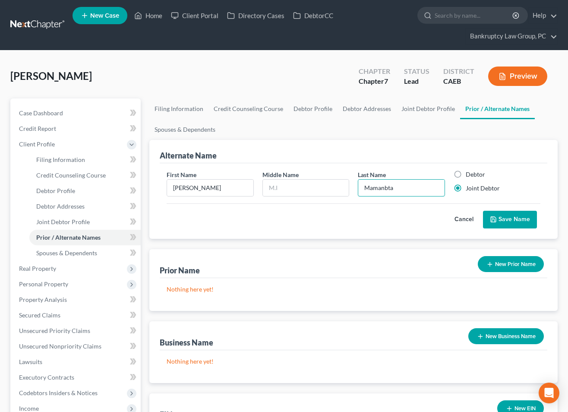
drag, startPoint x: 388, startPoint y: 189, endPoint x: 392, endPoint y: 203, distance: 15.4
click at [388, 189] on input "Mamanbta" at bounding box center [401, 188] width 86 height 16
type input "Mamanta"
click at [501, 218] on button "Save Name" at bounding box center [510, 220] width 54 height 18
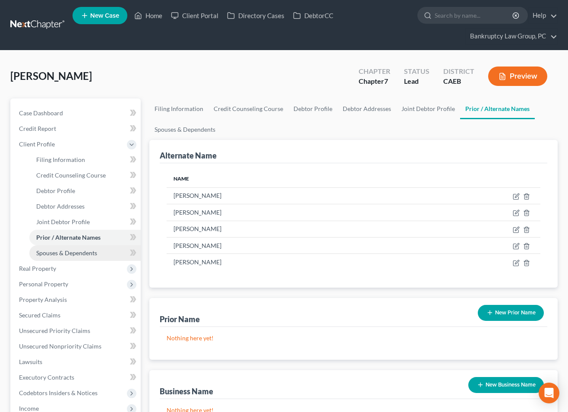
click at [75, 258] on link "Spouses & Dependents" at bounding box center [84, 253] width 111 height 16
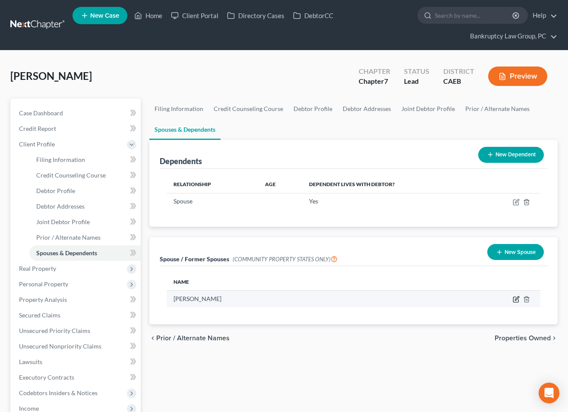
click at [514, 297] on icon "button" at bounding box center [516, 299] width 7 height 7
select select "1"
select select "4"
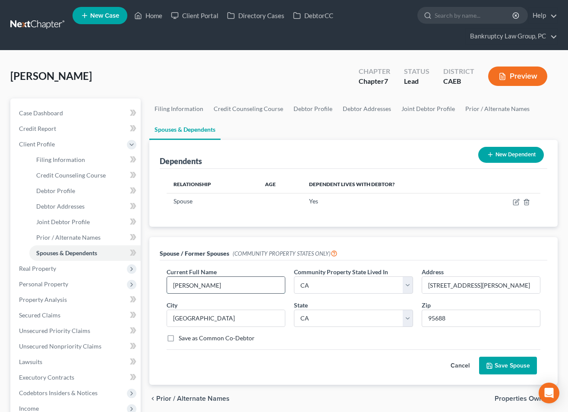
click at [174, 283] on input "[PERSON_NAME]" at bounding box center [226, 285] width 118 height 16
type input "[DEMOGRAPHIC_DATA] & [PERSON_NAME]"
click at [529, 363] on button "Save Spouse" at bounding box center [508, 365] width 58 height 18
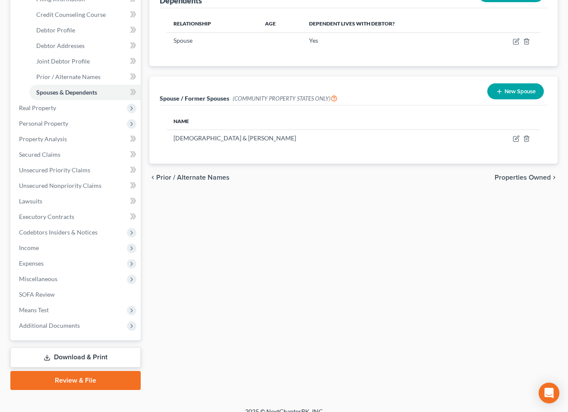
scroll to position [162, 0]
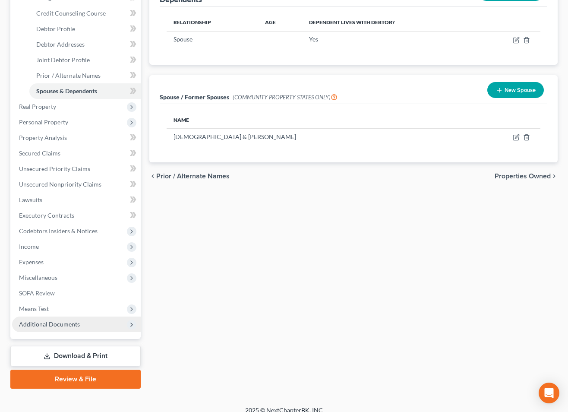
click at [82, 323] on span "Additional Documents" at bounding box center [76, 324] width 129 height 16
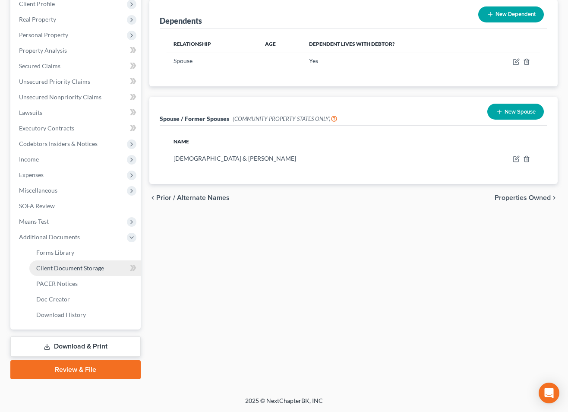
scroll to position [139, 0]
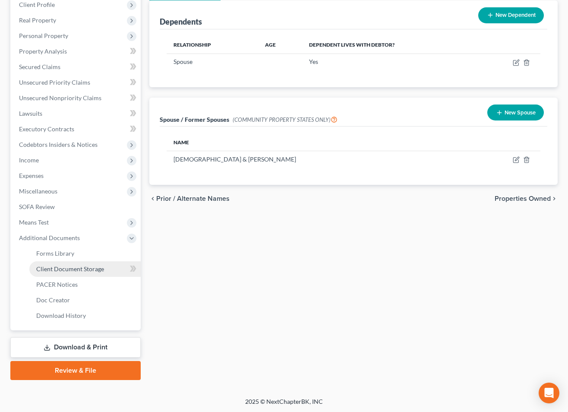
click at [77, 271] on span "Client Document Storage" at bounding box center [70, 268] width 68 height 7
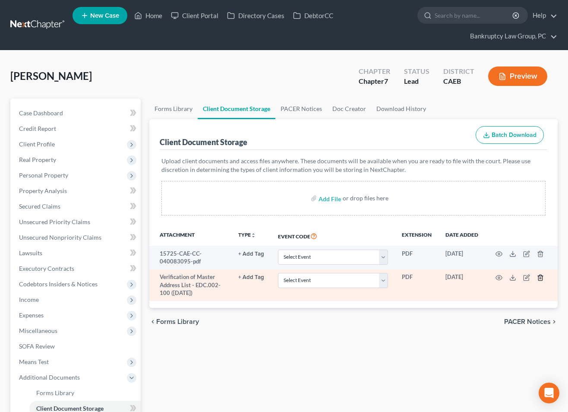
click at [539, 277] on icon "button" at bounding box center [540, 277] width 7 height 7
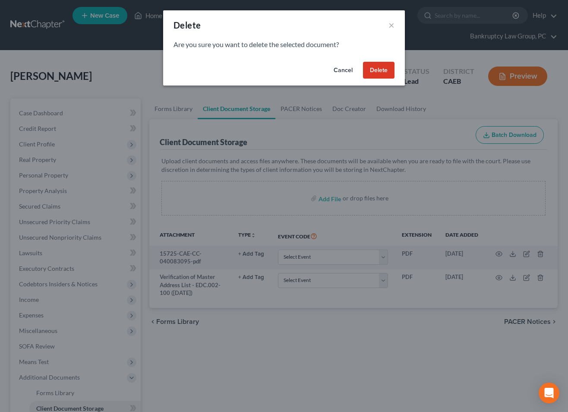
click at [375, 65] on button "Delete" at bounding box center [379, 70] width 32 height 17
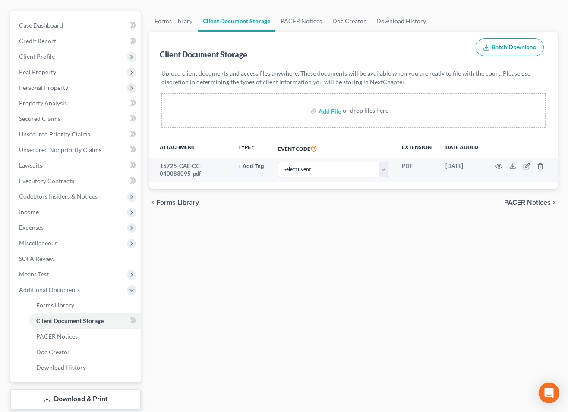
scroll to position [88, 0]
drag, startPoint x: 63, startPoint y: 133, endPoint x: 86, endPoint y: 137, distance: 22.8
click at [63, 133] on span "Unsecured Priority Claims" at bounding box center [54, 132] width 71 height 7
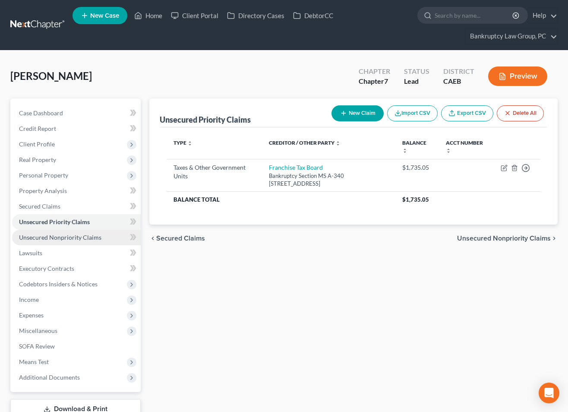
drag, startPoint x: 69, startPoint y: 237, endPoint x: 74, endPoint y: 240, distance: 5.4
click at [69, 237] on span "Unsecured Nonpriority Claims" at bounding box center [60, 236] width 82 height 7
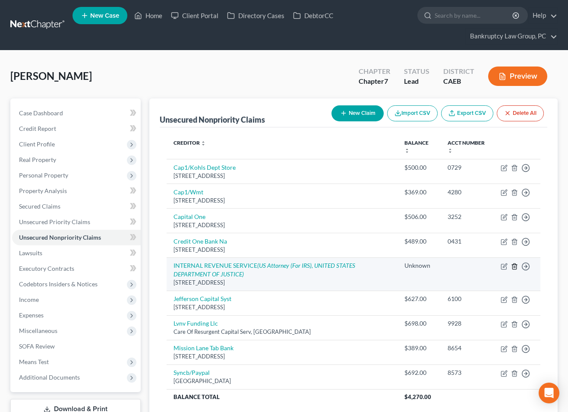
click at [515, 266] on icon "button" at bounding box center [514, 266] width 7 height 7
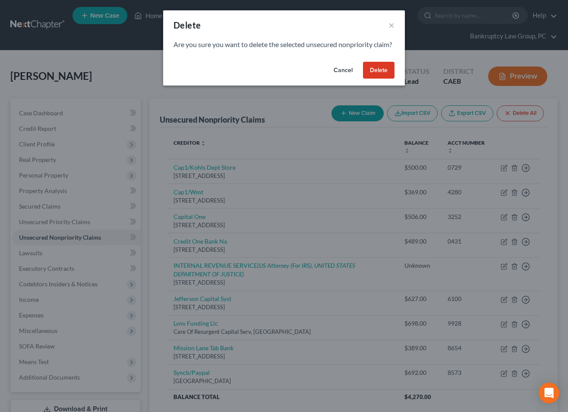
click at [380, 79] on button "Delete" at bounding box center [379, 70] width 32 height 17
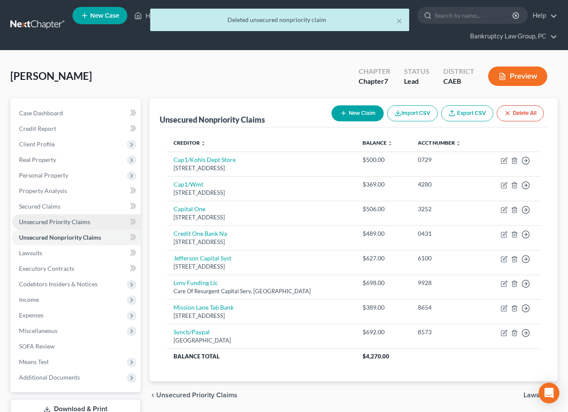
click at [70, 219] on span "Unsecured Priority Claims" at bounding box center [54, 221] width 71 height 7
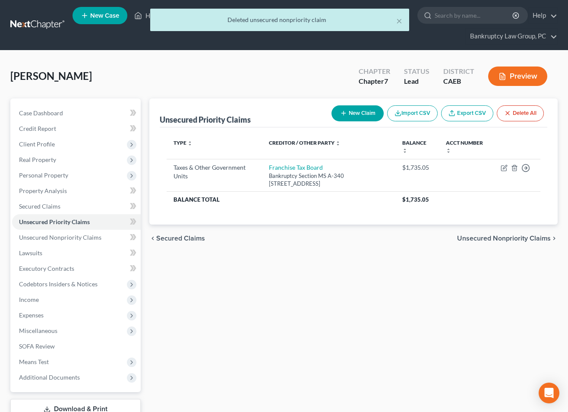
click at [401, 110] on button "Import CSV" at bounding box center [412, 113] width 50 height 16
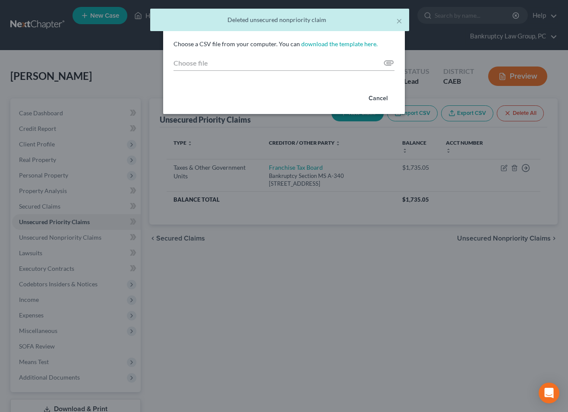
click at [374, 101] on button "Cancel" at bounding box center [378, 98] width 33 height 17
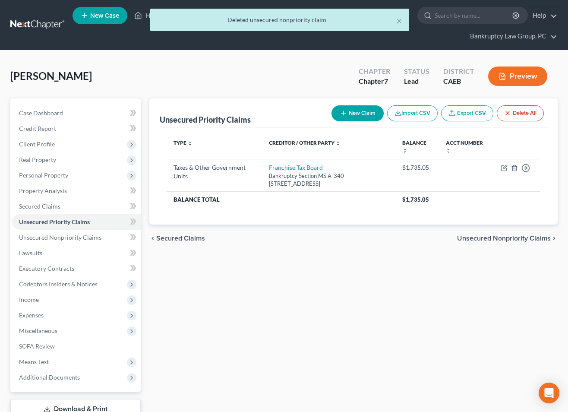
click at [352, 114] on button "New Claim" at bounding box center [357, 113] width 52 height 16
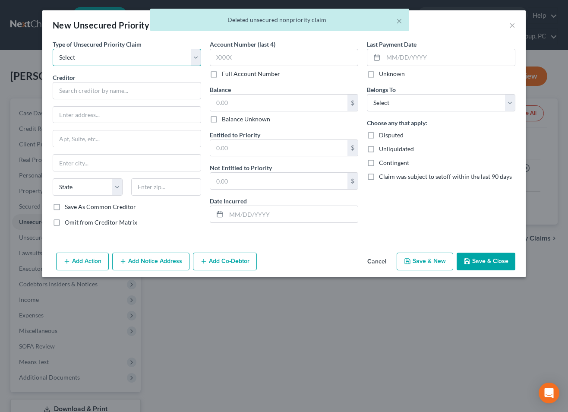
click at [127, 56] on select "Select Taxes & Other Government Units Domestic Support Obligations Extensions o…" at bounding box center [127, 57] width 148 height 17
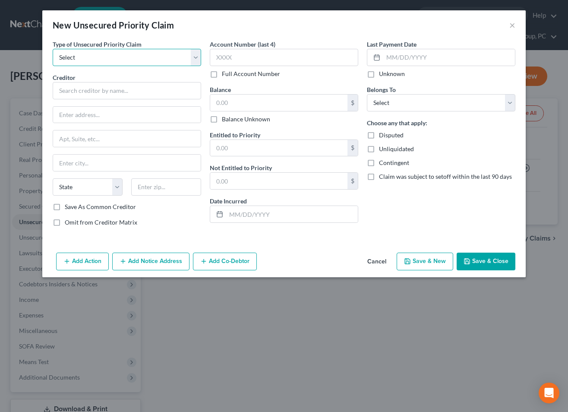
select select "0"
click at [53, 49] on select "Select Taxes & Other Government Units Domestic Support Obligations Extensions o…" at bounding box center [127, 57] width 148 height 17
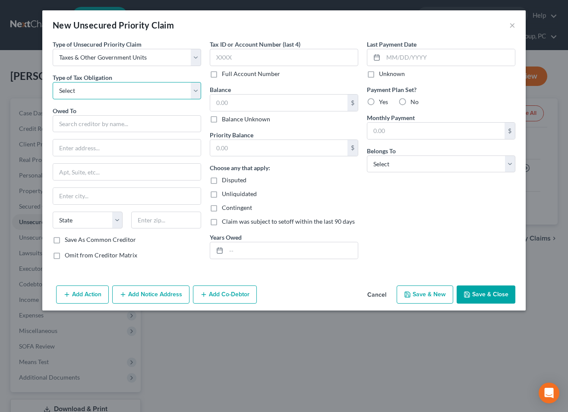
click at [129, 98] on select "Select Federal City State Franchise Tax Board Other" at bounding box center [127, 90] width 148 height 17
select select "0"
click at [53, 82] on select "Select Federal City State Franchise Tax Board Other" at bounding box center [127, 90] width 148 height 17
click at [133, 127] on input "text" at bounding box center [127, 123] width 148 height 17
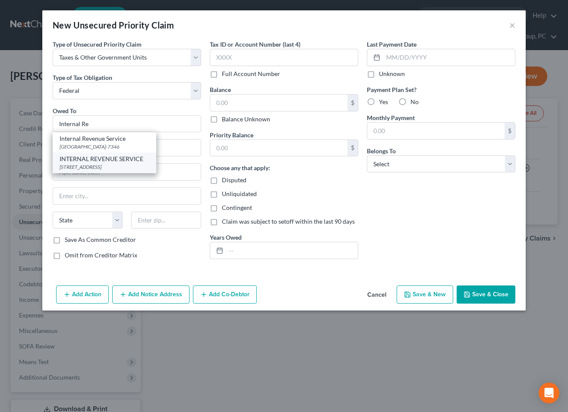
click at [112, 167] on div "[STREET_ADDRESS]" at bounding box center [105, 166] width 90 height 7
type input "INTERNAL REVENUE SERVICE"
type input "PO BOX 7346"
type input "[GEOGRAPHIC_DATA]"
select select "39"
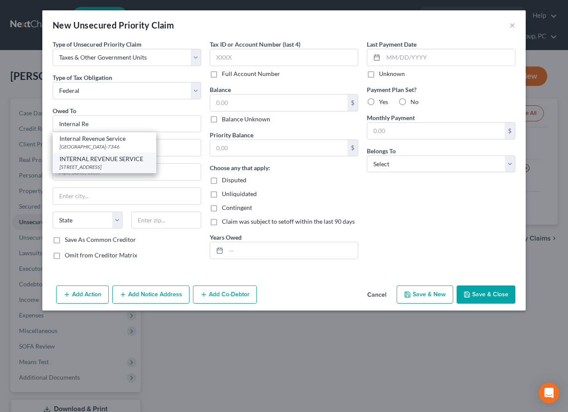
type input "19101-7346"
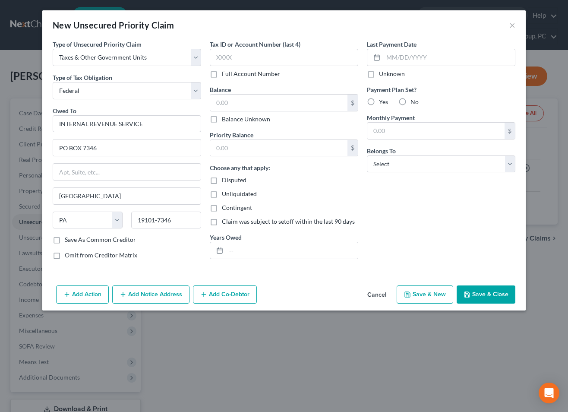
click at [169, 296] on button "Add Notice Address" at bounding box center [150, 294] width 77 height 18
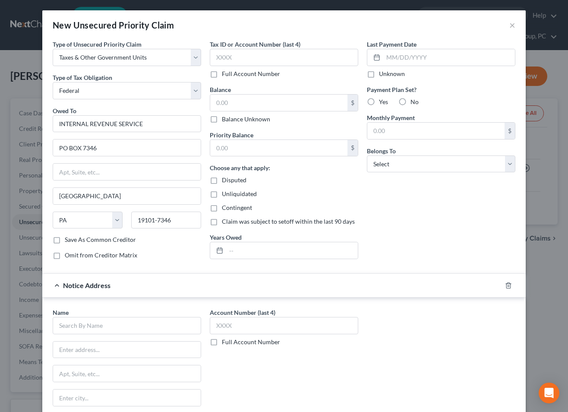
scroll to position [95, 0]
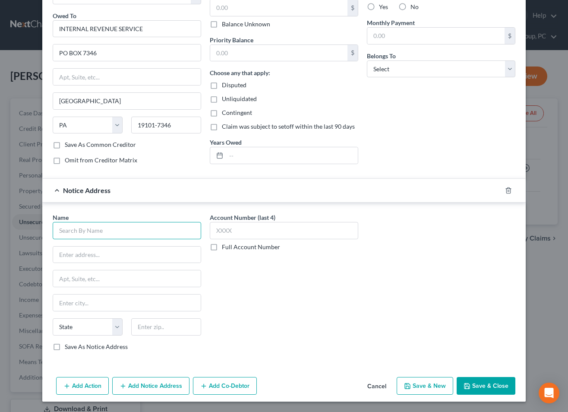
click at [139, 229] on input "text" at bounding box center [127, 230] width 148 height 17
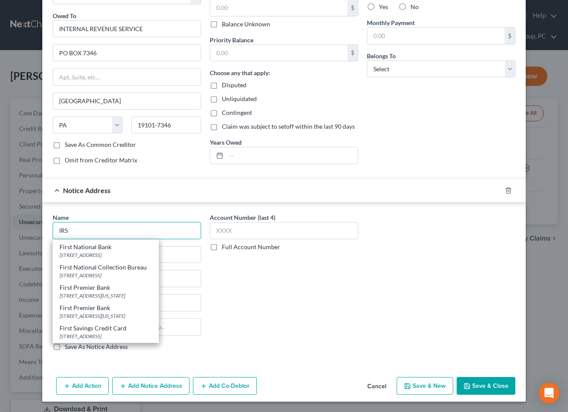
scroll to position [262, 0]
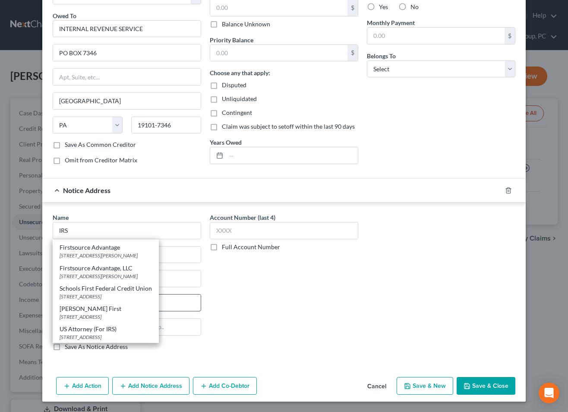
drag, startPoint x: 104, startPoint y: 326, endPoint x: 98, endPoint y: 299, distance: 27.9
click at [104, 326] on div "US Attorney (For IRS)" at bounding box center [106, 329] width 92 height 9
type input "US Attorney (For IRS)"
type input "[STREET_ADDRESS]"
type input "Ste 10-100"
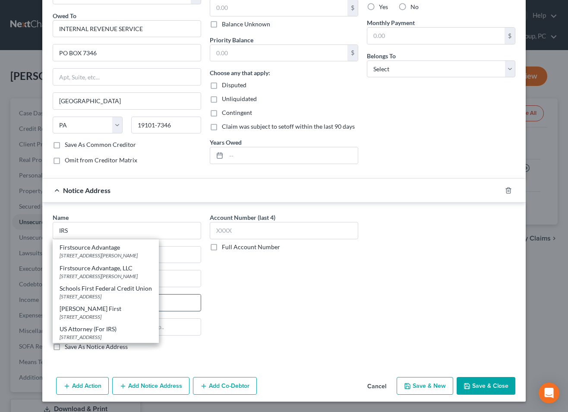
type input "[GEOGRAPHIC_DATA]"
select select "4"
type input "95814"
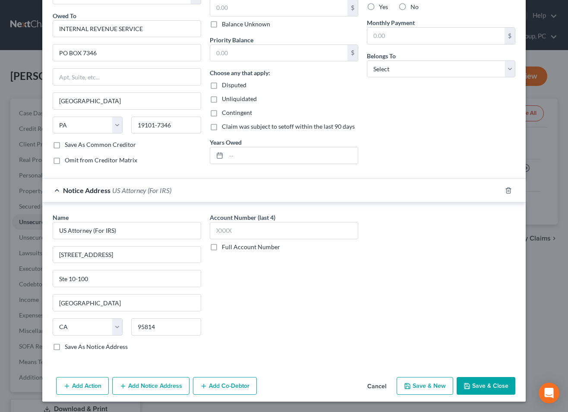
click at [99, 193] on span "Notice Address" at bounding box center [86, 190] width 47 height 8
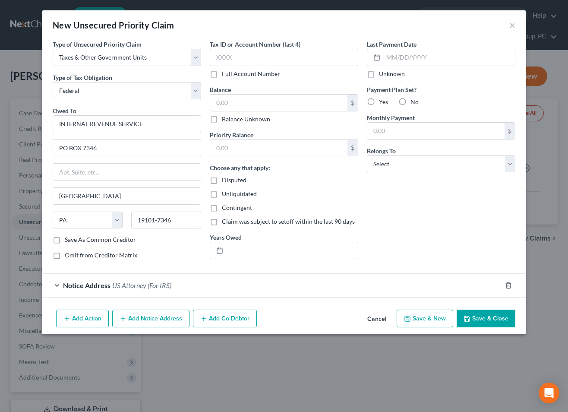
click at [156, 321] on button "Add Notice Address" at bounding box center [150, 318] width 77 height 18
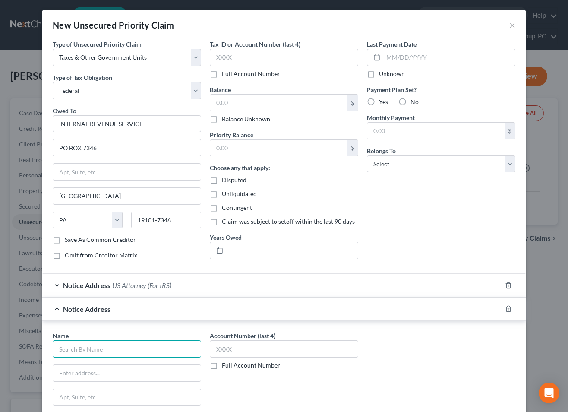
click at [110, 352] on input "text" at bounding box center [127, 348] width 148 height 17
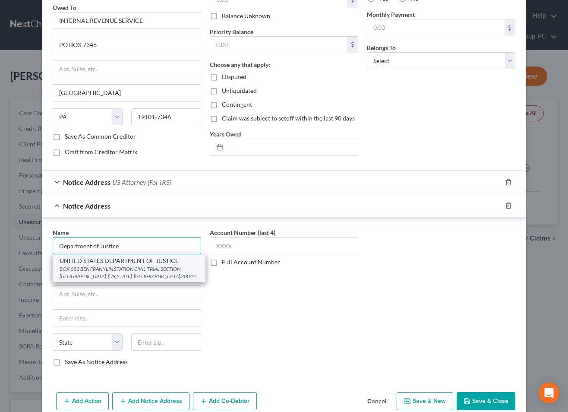
scroll to position [104, 0]
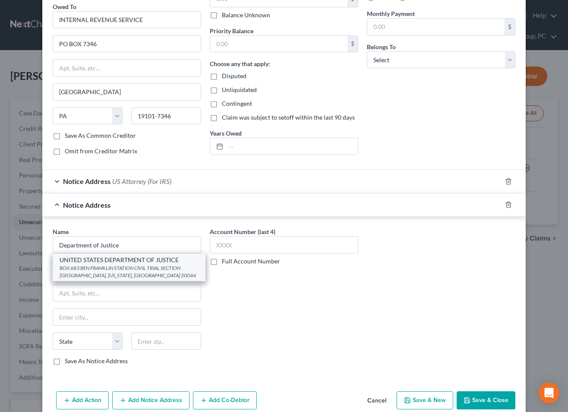
click at [144, 268] on div "BOX 683 BEN FRANKLIN STATION CIVIL TRIAL SECTION [GEOGRAPHIC_DATA], [US_STATE],…" at bounding box center [129, 271] width 139 height 15
type input "UNITED STATES DEPARTMENT OF JUSTICE"
type input "BOX 683 BEN [GEOGRAPHIC_DATA]"
type input "CIVIL TRIAL SECTION WESTERN REGION"
type input "[US_STATE]"
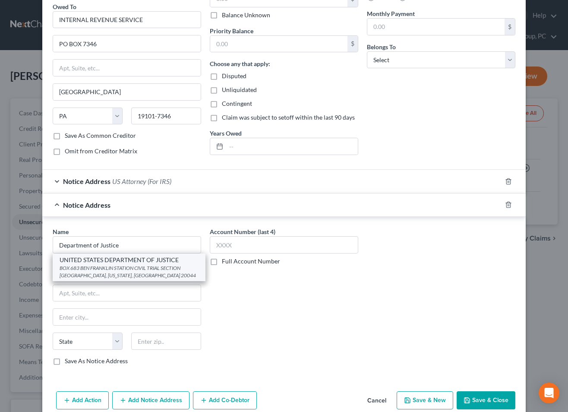
select select "8"
type input "20044"
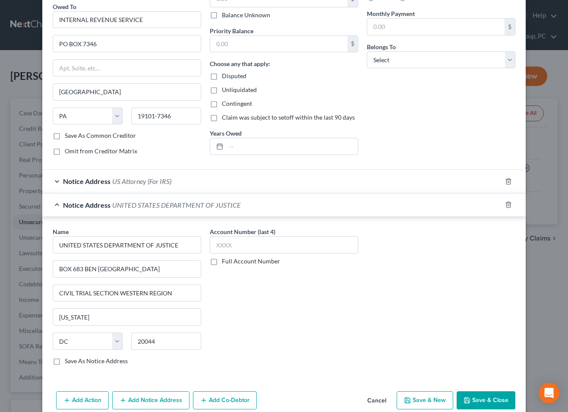
click at [107, 211] on div "Notice Address UNITED STATES DEPARTMENT OF JUSTICE" at bounding box center [271, 204] width 459 height 23
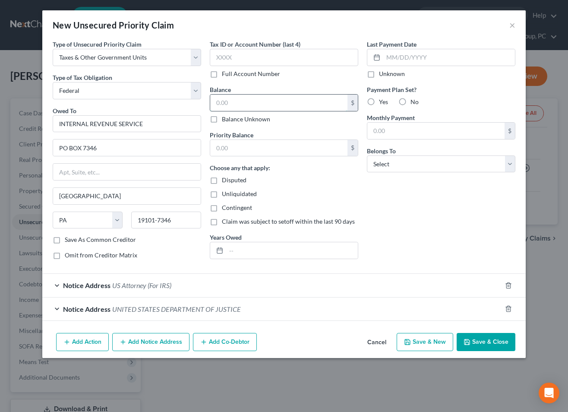
click at [278, 105] on input "text" at bounding box center [278, 103] width 137 height 16
type input "21,080.98"
type input "3,579.59"
click at [325, 255] on input "text" at bounding box center [292, 250] width 132 height 16
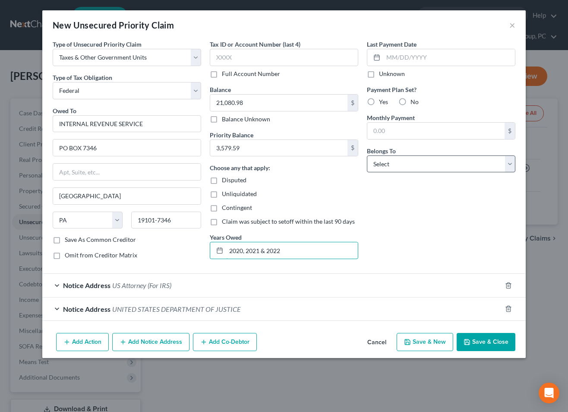
type input "2020, 2021 & 2022"
click at [429, 167] on select "Select Debtor 1 Only Debtor 2 Only Debtor 1 And Debtor 2 Only At Least One Of T…" at bounding box center [441, 163] width 148 height 17
select select "2"
click at [367, 155] on select "Select Debtor 1 Only Debtor 2 Only Debtor 1 And Debtor 2 Only At Least One Of T…" at bounding box center [441, 163] width 148 height 17
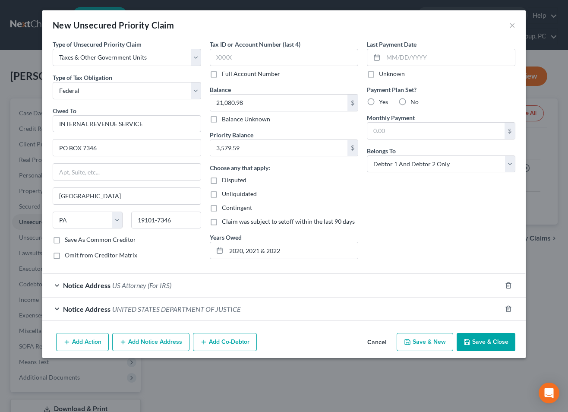
click at [410, 103] on label "No" at bounding box center [414, 102] width 8 height 9
click at [414, 103] on input "No" at bounding box center [417, 101] width 6 height 6
radio input "true"
click at [490, 341] on button "Save & Close" at bounding box center [486, 342] width 59 height 18
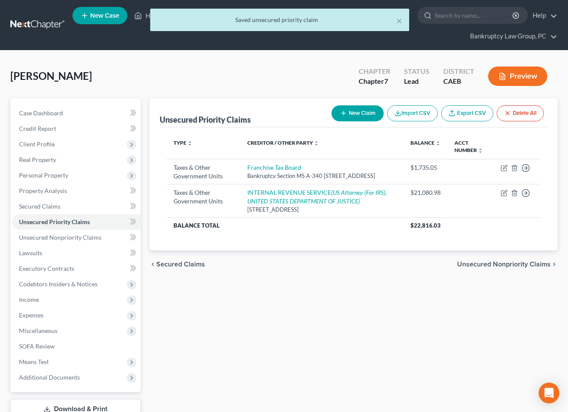
scroll to position [62, 0]
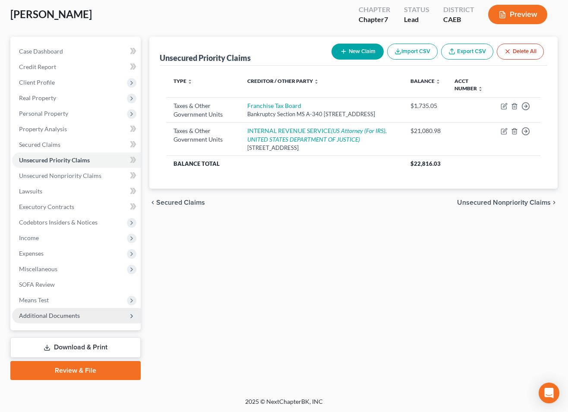
click at [69, 314] on span "Additional Documents" at bounding box center [49, 315] width 61 height 7
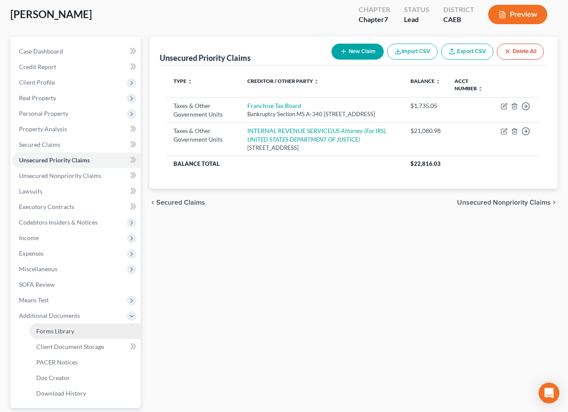
click at [68, 327] on span "Forms Library" at bounding box center [55, 330] width 38 height 7
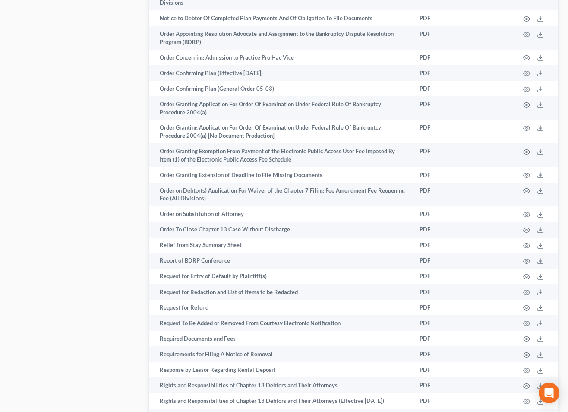
scroll to position [1338, 0]
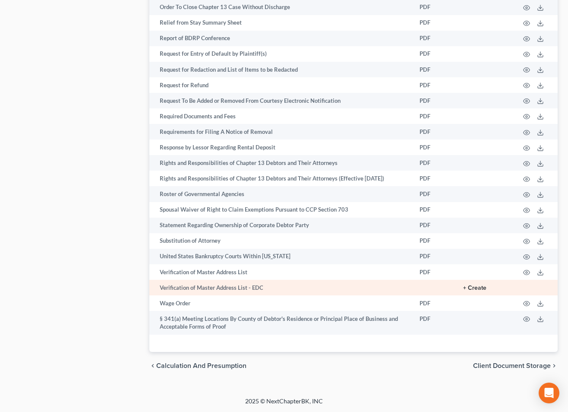
click at [480, 287] on button "+ Create" at bounding box center [474, 288] width 23 height 6
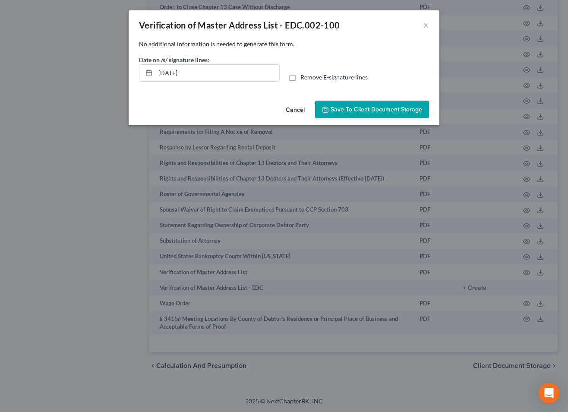
click at [300, 77] on label "Remove E-signature lines" at bounding box center [333, 77] width 67 height 9
click at [304, 77] on input "Remove E-signature lines" at bounding box center [307, 76] width 6 height 6
checkbox input "true"
click at [361, 113] on span "Save to Client Document Storage" at bounding box center [376, 109] width 91 height 7
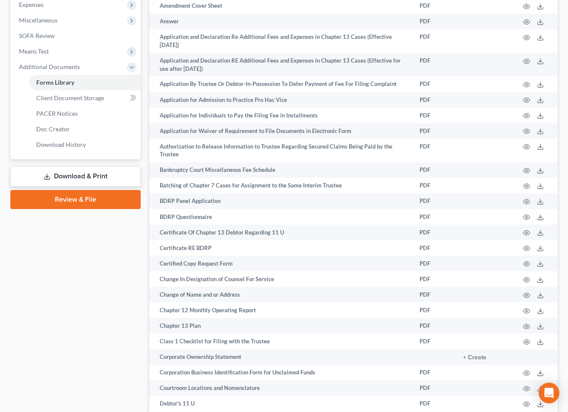
click at [105, 182] on link "Download & Print" at bounding box center [75, 176] width 130 height 20
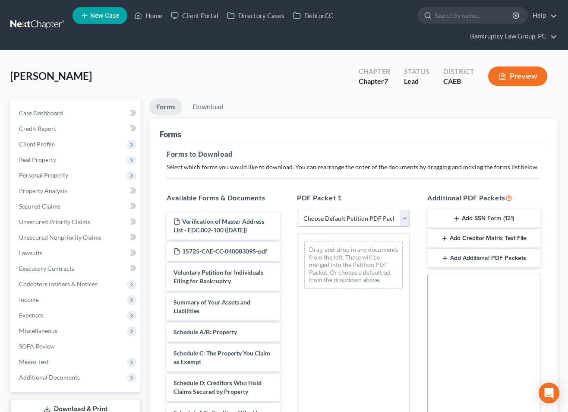
click at [371, 220] on select "Choose Default Petition PDF Packet Complete Bankruptcy Petition (all forms and …" at bounding box center [353, 218] width 113 height 17
select select "0"
click at [297, 210] on select "Choose Default Petition PDF Packet Complete Bankruptcy Petition (all forms and …" at bounding box center [353, 218] width 113 height 17
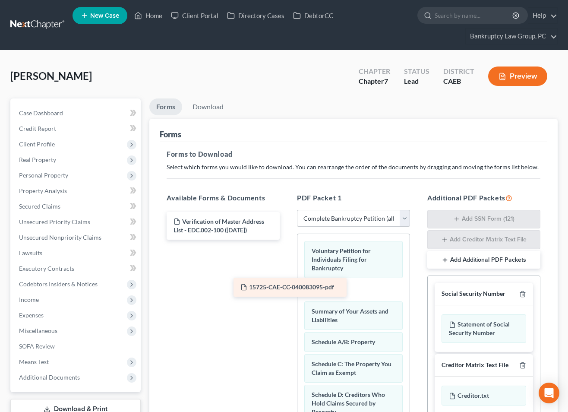
drag, startPoint x: 271, startPoint y: 250, endPoint x: 348, endPoint y: 291, distance: 87.8
click at [287, 240] on div "15725-CAE-CC-040083095-pdf Verification of Master Address List - EDC.002-100 ([…" at bounding box center [223, 226] width 127 height 28
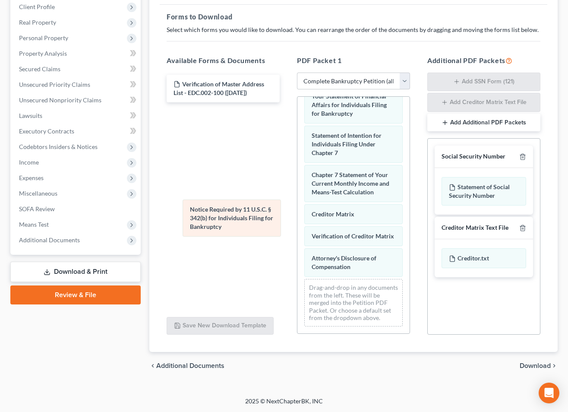
scroll to position [376, 0]
drag, startPoint x: 331, startPoint y: 228, endPoint x: 203, endPoint y: 221, distance: 127.5
click at [297, 218] on div "Notice Required by 11 U.S.C. § 342(b) for Individuals Filing for Bankruptcy Vol…" at bounding box center [353, 27] width 112 height 613
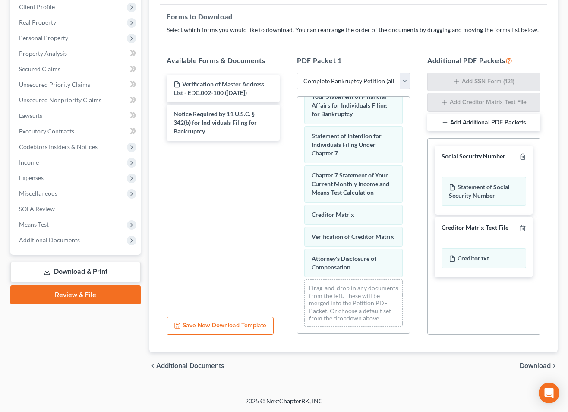
scroll to position [354, 0]
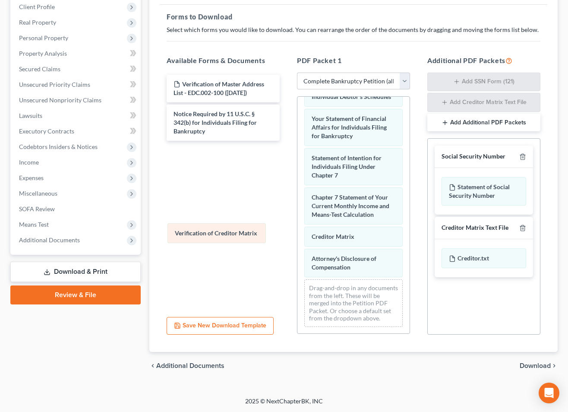
drag, startPoint x: 324, startPoint y: 237, endPoint x: 199, endPoint y: 240, distance: 125.2
click at [297, 234] on div "Verification of Creditor Matrix Voluntary Petition for Individuals Filing for B…" at bounding box center [353, 38] width 112 height 591
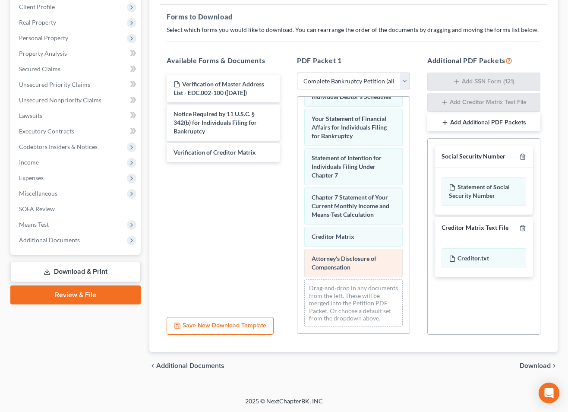
scroll to position [323, 0]
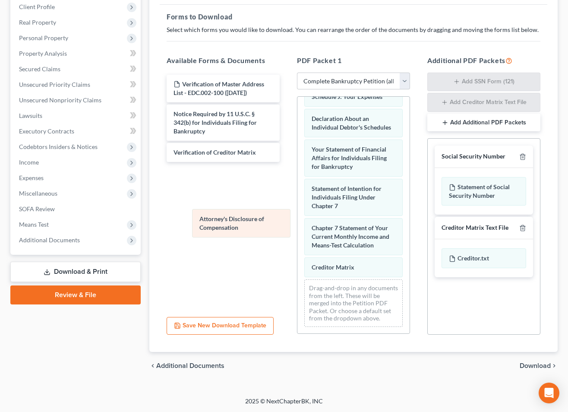
drag, startPoint x: 325, startPoint y: 263, endPoint x: 211, endPoint y: 225, distance: 120.2
click at [297, 225] on div "Attorney's Disclosure of Compensation Voluntary Petition for Individuals Filing…" at bounding box center [353, 53] width 112 height 560
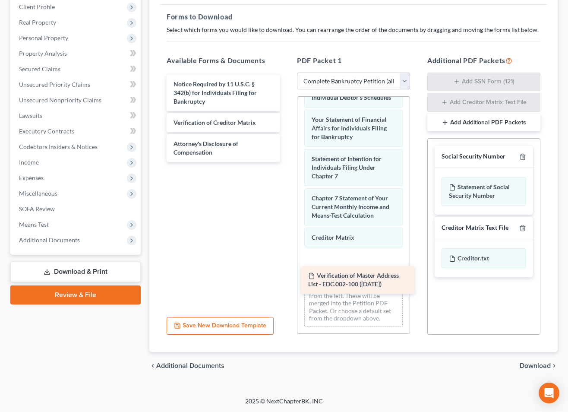
drag, startPoint x: 208, startPoint y: 88, endPoint x: 343, endPoint y: 281, distance: 234.6
click at [287, 162] on div "Verification of Master Address List - EDC.002-100 ([DATE]) Verification of Mast…" at bounding box center [223, 118] width 127 height 87
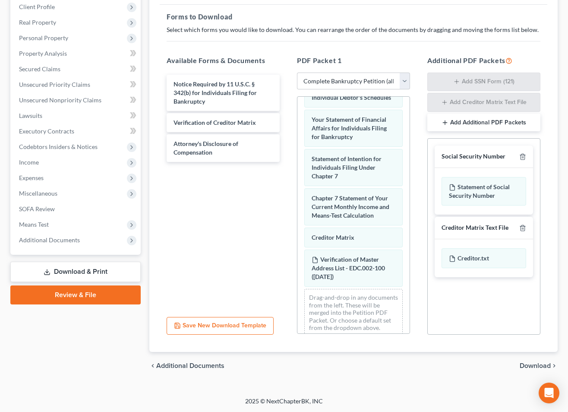
scroll to position [363, 0]
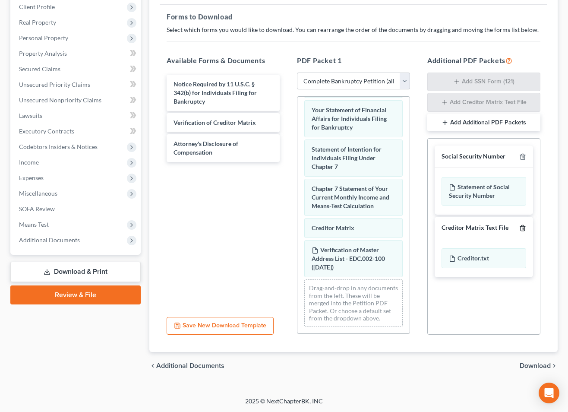
click at [521, 227] on icon "button" at bounding box center [522, 227] width 7 height 7
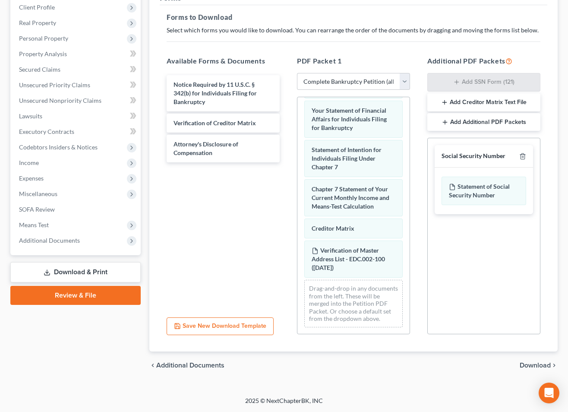
scroll to position [136, 0]
click at [530, 363] on span "Download" at bounding box center [535, 365] width 31 height 7
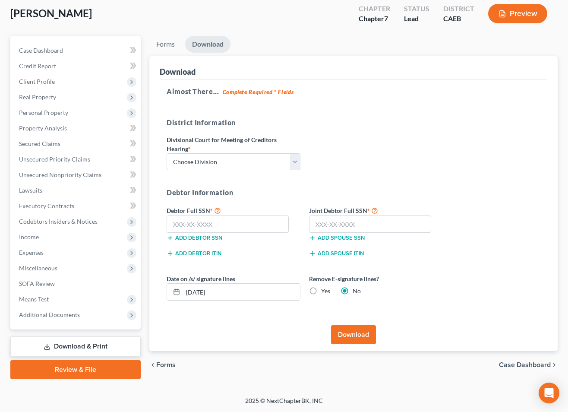
scroll to position [62, 0]
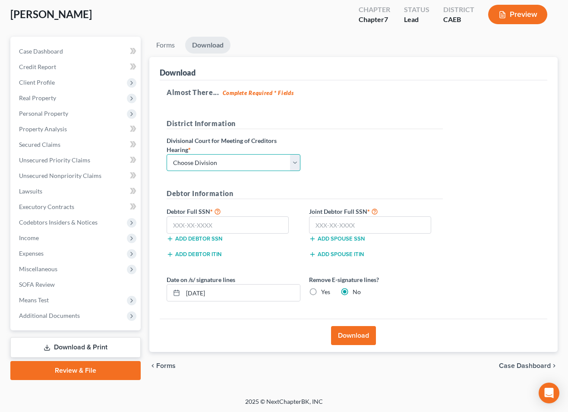
click at [269, 163] on select "Choose Division Fresno Modesto [GEOGRAPHIC_DATA]" at bounding box center [234, 162] width 134 height 17
select select "2"
click at [167, 154] on select "Choose Division Fresno Modesto [GEOGRAPHIC_DATA]" at bounding box center [234, 162] width 134 height 17
drag, startPoint x: 253, startPoint y: 224, endPoint x: 486, endPoint y: 225, distance: 232.6
click at [254, 224] on input "text" at bounding box center [228, 224] width 122 height 17
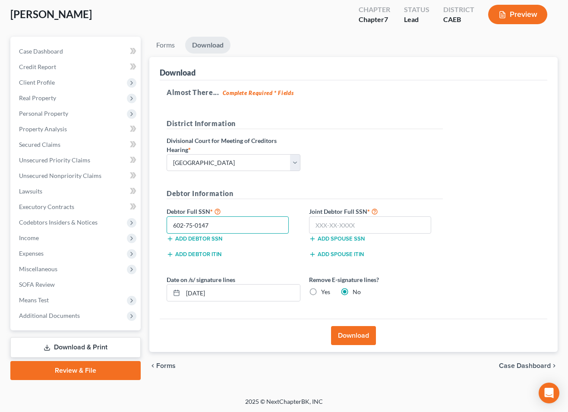
type input "602-75-0147"
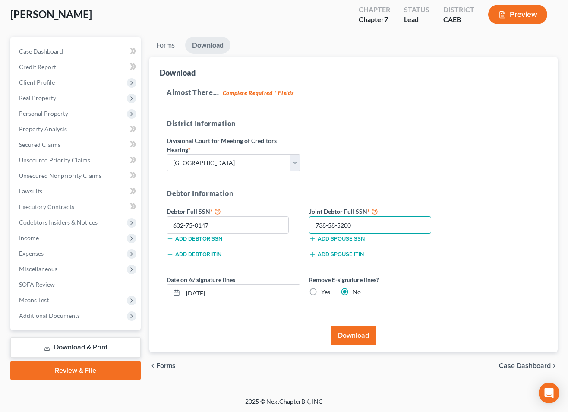
type input "738-58-5200"
click at [321, 291] on label "Yes" at bounding box center [325, 291] width 9 height 9
click at [325, 291] on input "Yes" at bounding box center [328, 290] width 6 height 6
radio input "true"
radio input "false"
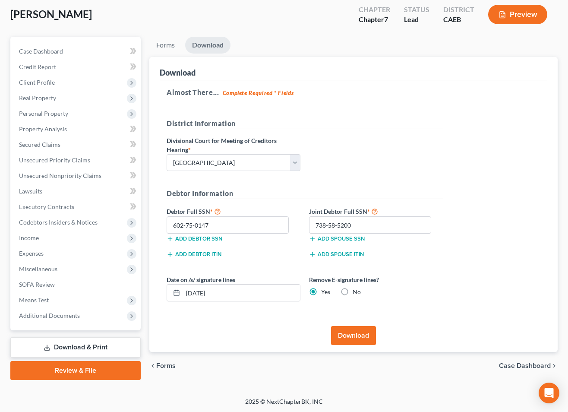
click at [348, 336] on button "Download" at bounding box center [353, 335] width 45 height 19
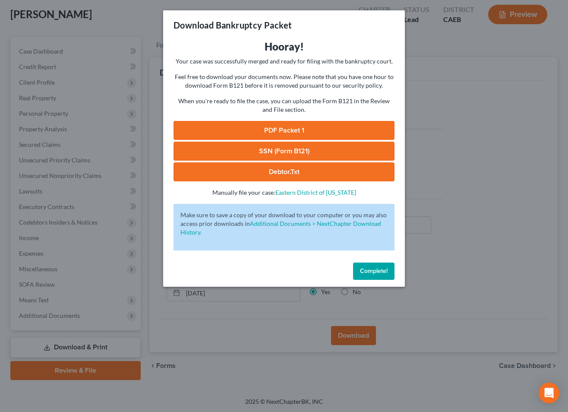
click at [277, 150] on link "SSN (Form B121)" at bounding box center [284, 151] width 221 height 19
click at [297, 126] on link "PDF Packet 1" at bounding box center [284, 130] width 221 height 19
click at [371, 268] on span "Complete!" at bounding box center [374, 270] width 28 height 7
